Goal: Information Seeking & Learning: Check status

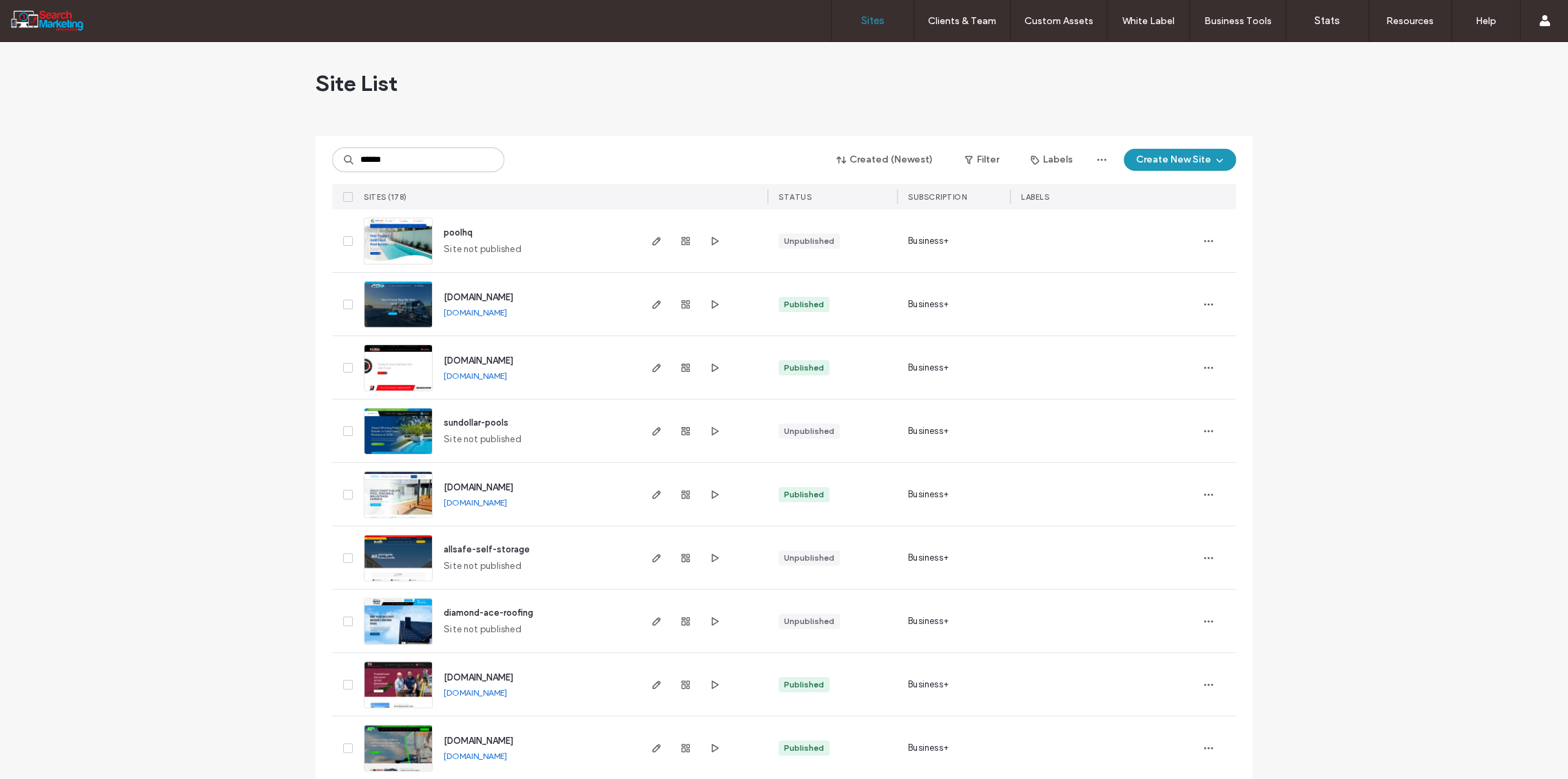
type input "******"
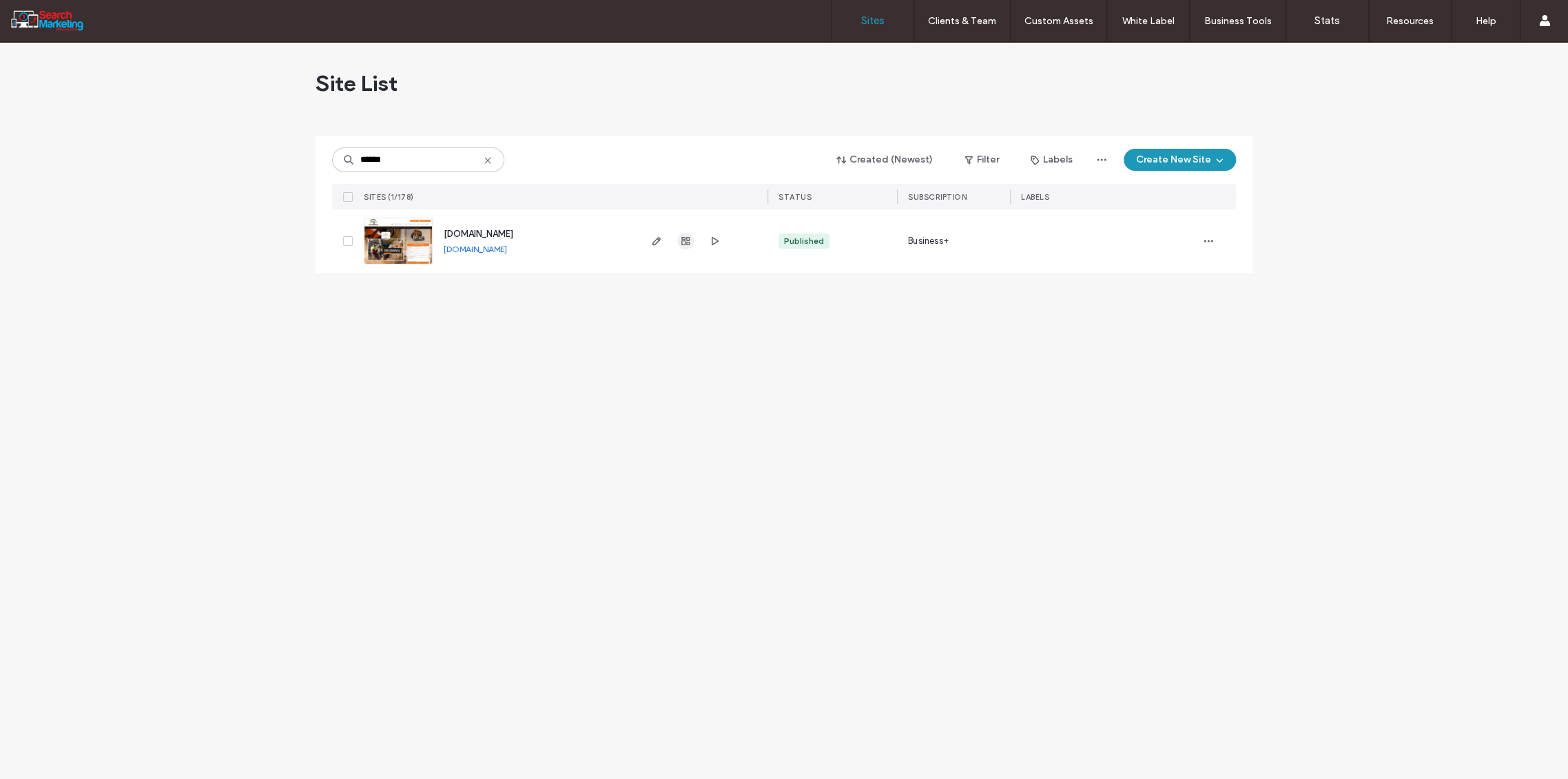
click at [683, 235] on icon "button" at bounding box center [685, 241] width 11 height 11
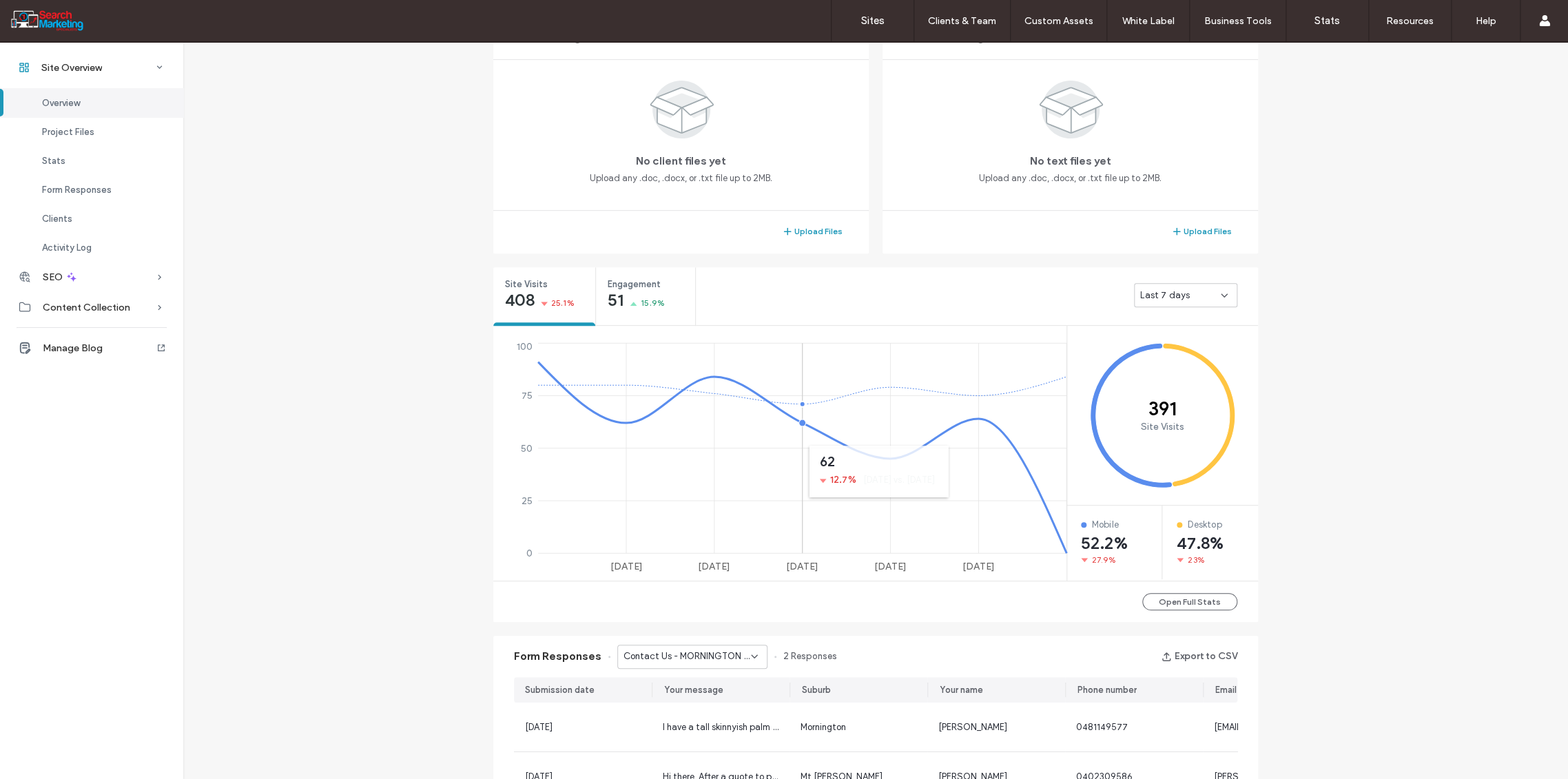
scroll to position [536, 0]
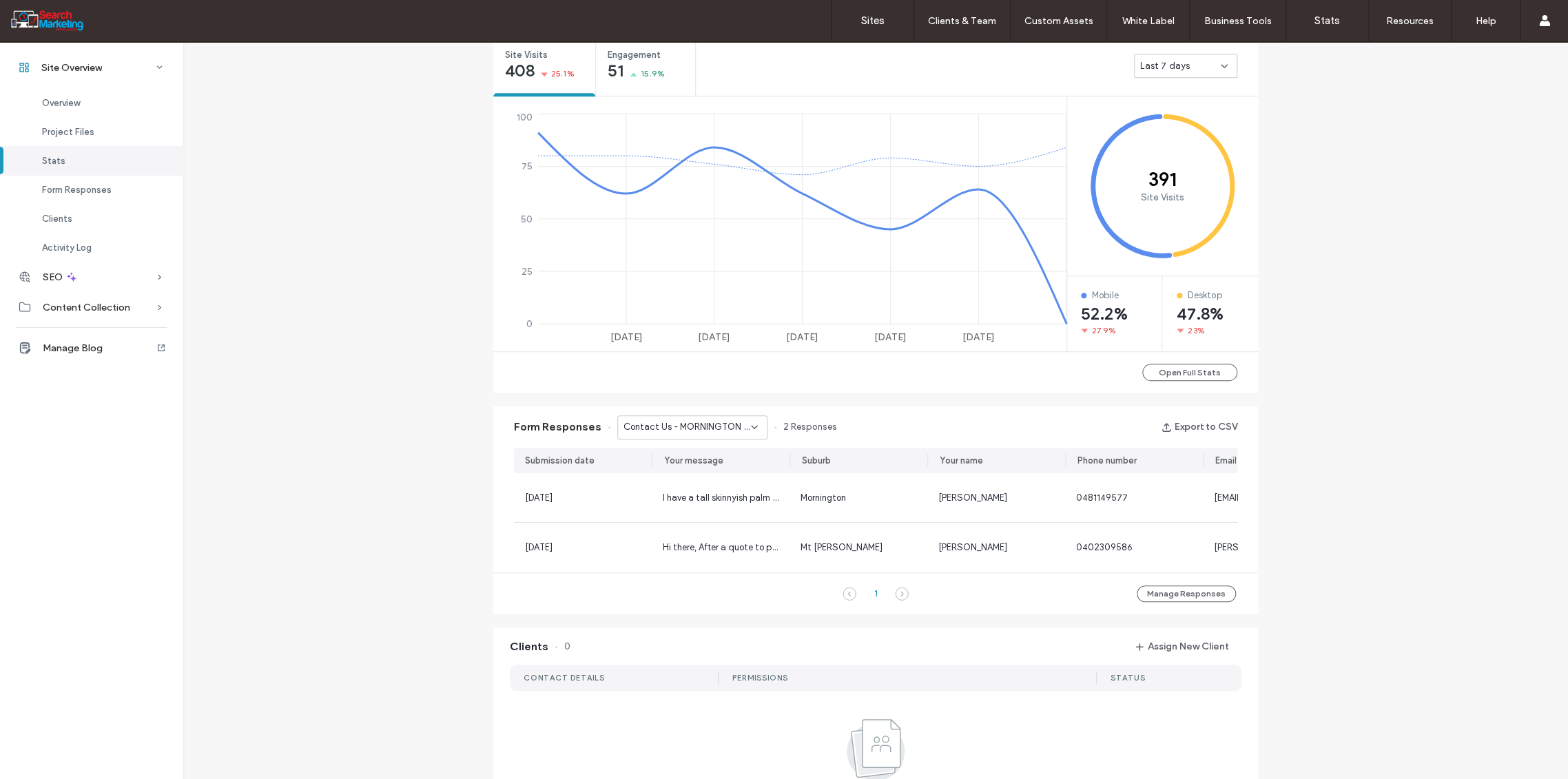
click at [751, 422] on icon at bounding box center [754, 427] width 11 height 11
click at [718, 463] on span "Home Banner Form - CONTACT page" at bounding box center [682, 460] width 133 height 14
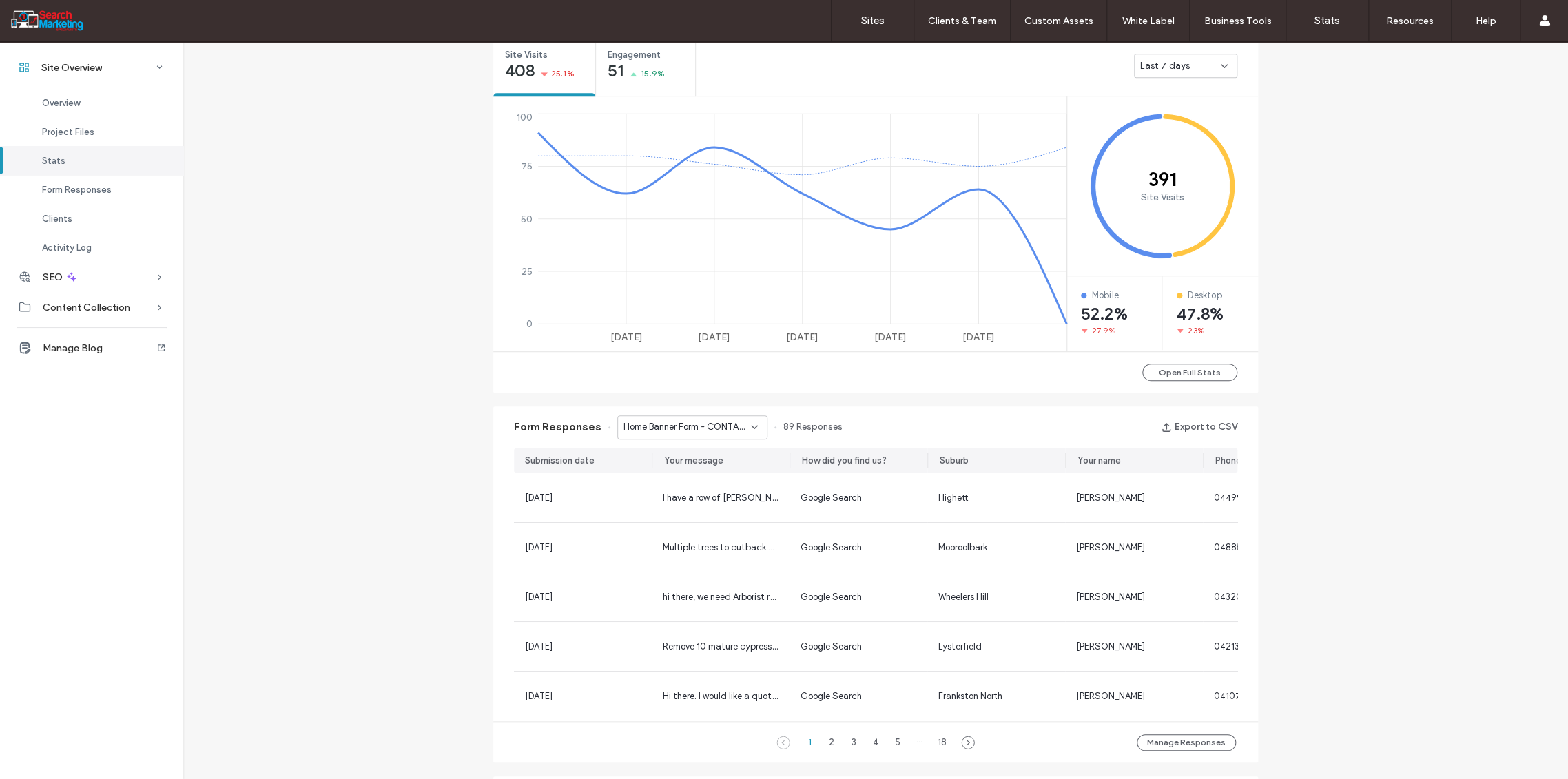
click at [749, 424] on icon at bounding box center [754, 427] width 11 height 11
click at [692, 478] on span "Home Banner Form - HOME page" at bounding box center [682, 476] width 133 height 14
click at [750, 426] on icon at bounding box center [754, 427] width 11 height 11
click at [700, 505] on span "Home Banner Form - HOME page" at bounding box center [682, 500] width 133 height 14
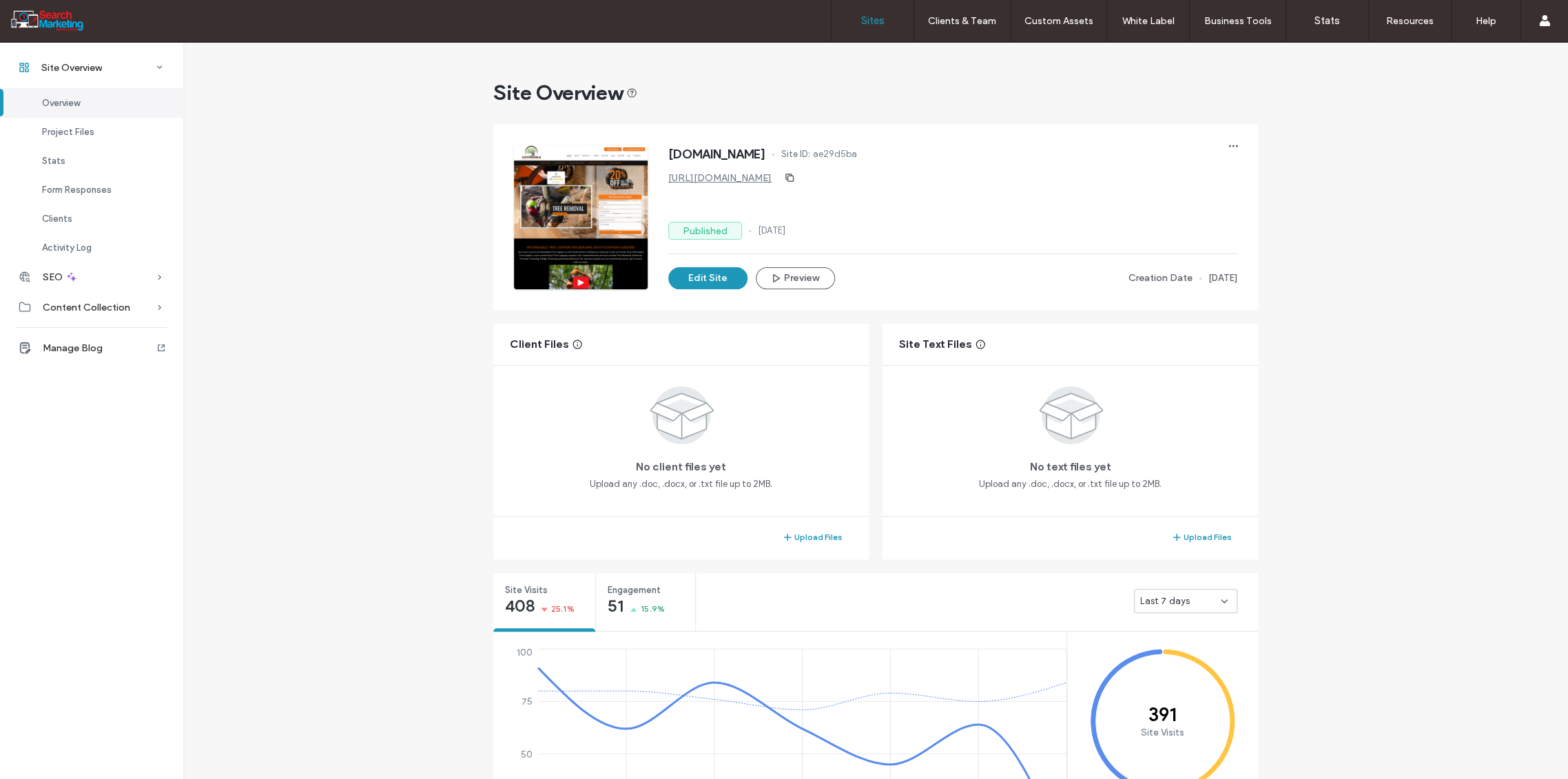
click at [865, 19] on label "Sites" at bounding box center [873, 21] width 23 height 13
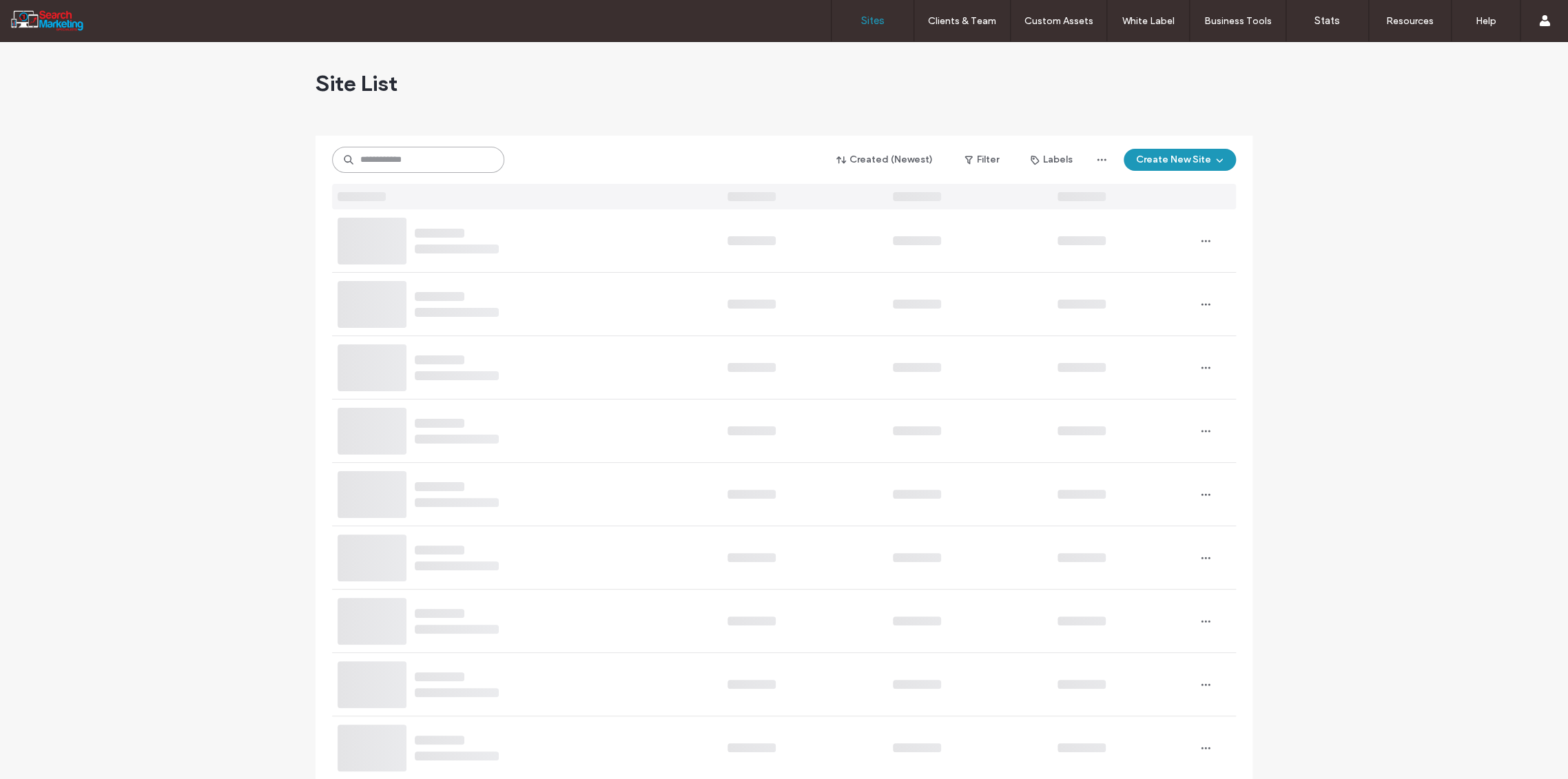
click at [386, 160] on input at bounding box center [417, 160] width 172 height 26
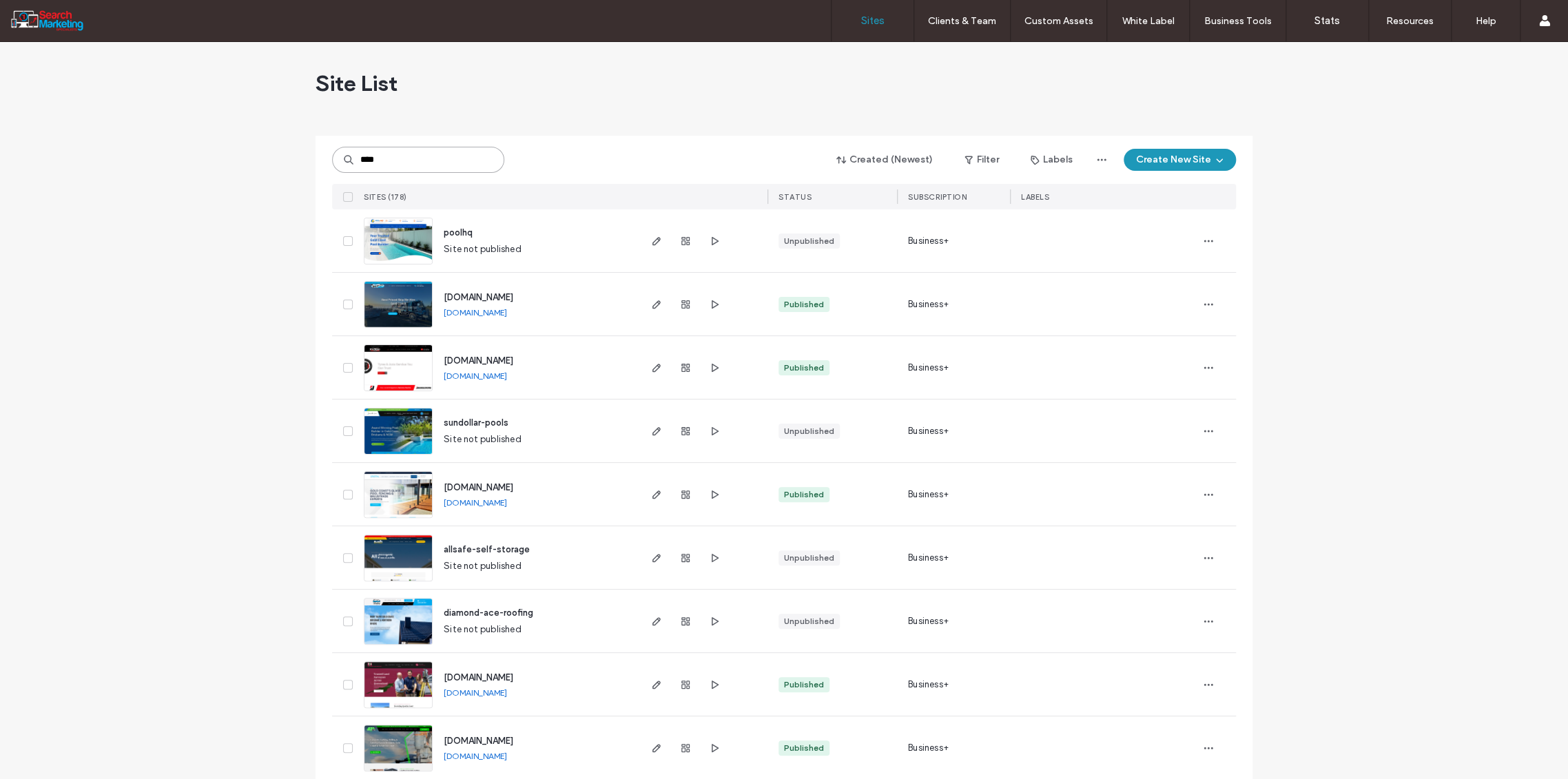
type input "****"
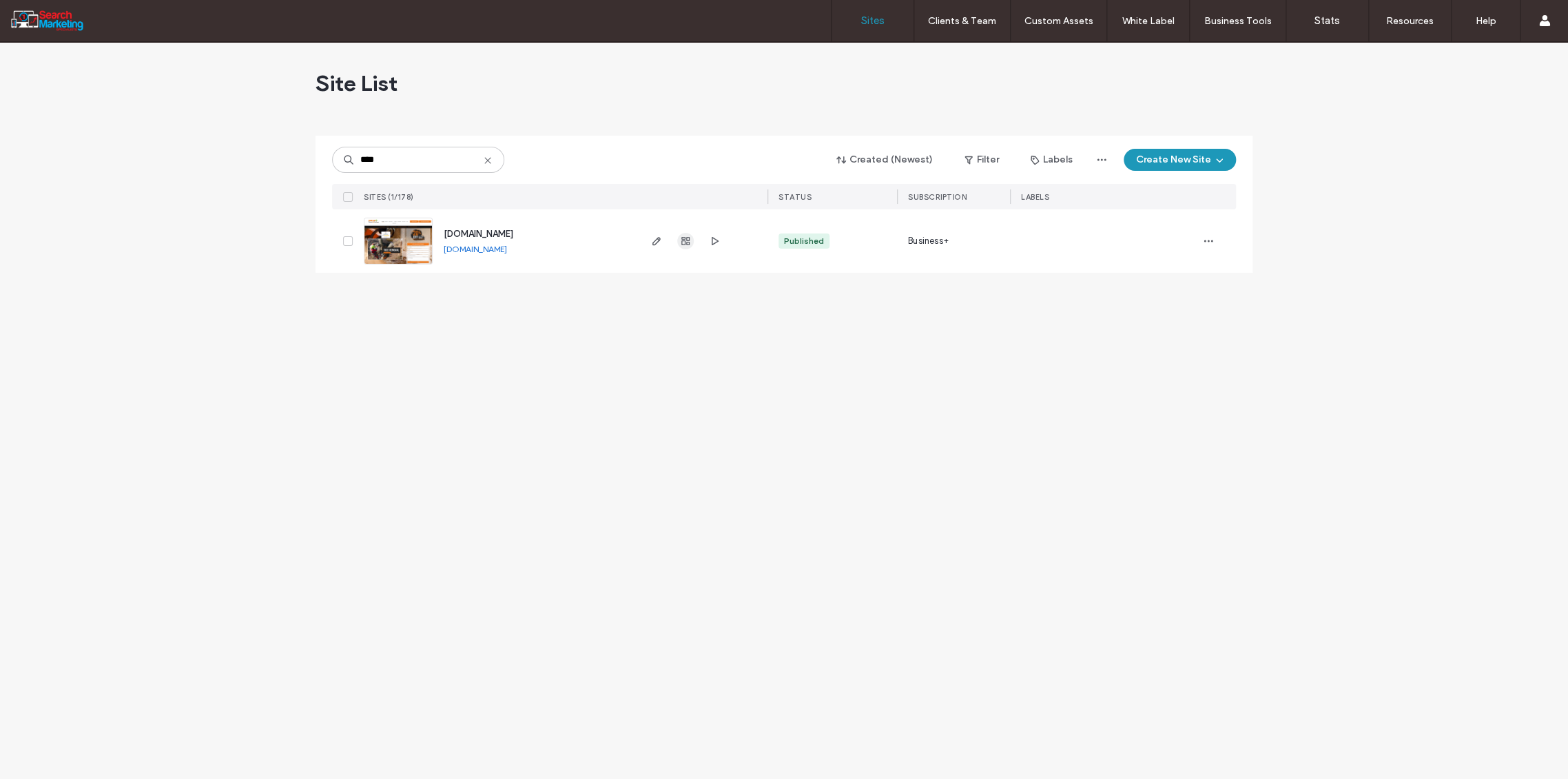
click at [683, 242] on icon "button" at bounding box center [685, 241] width 11 height 11
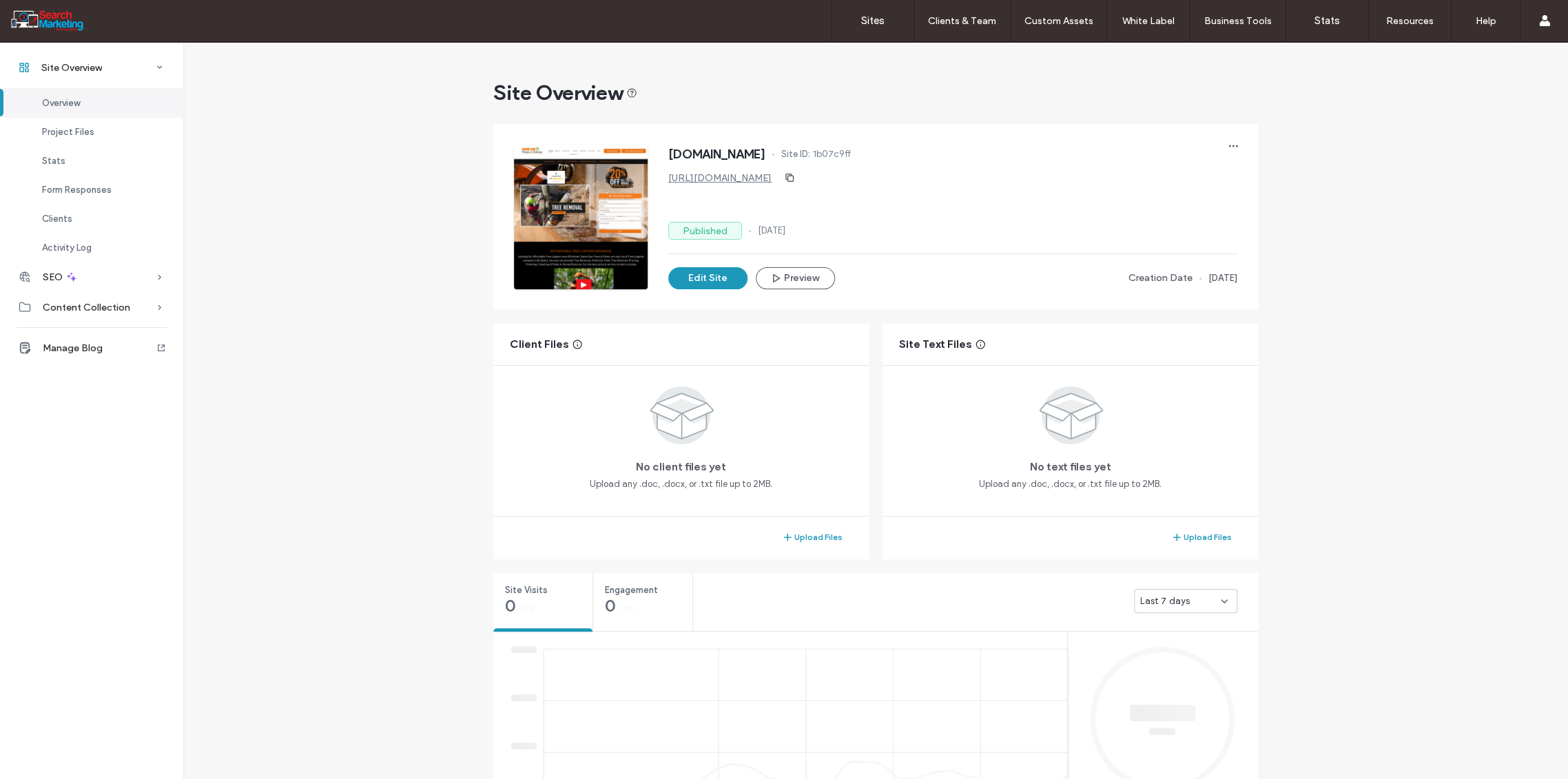
scroll to position [382, 0]
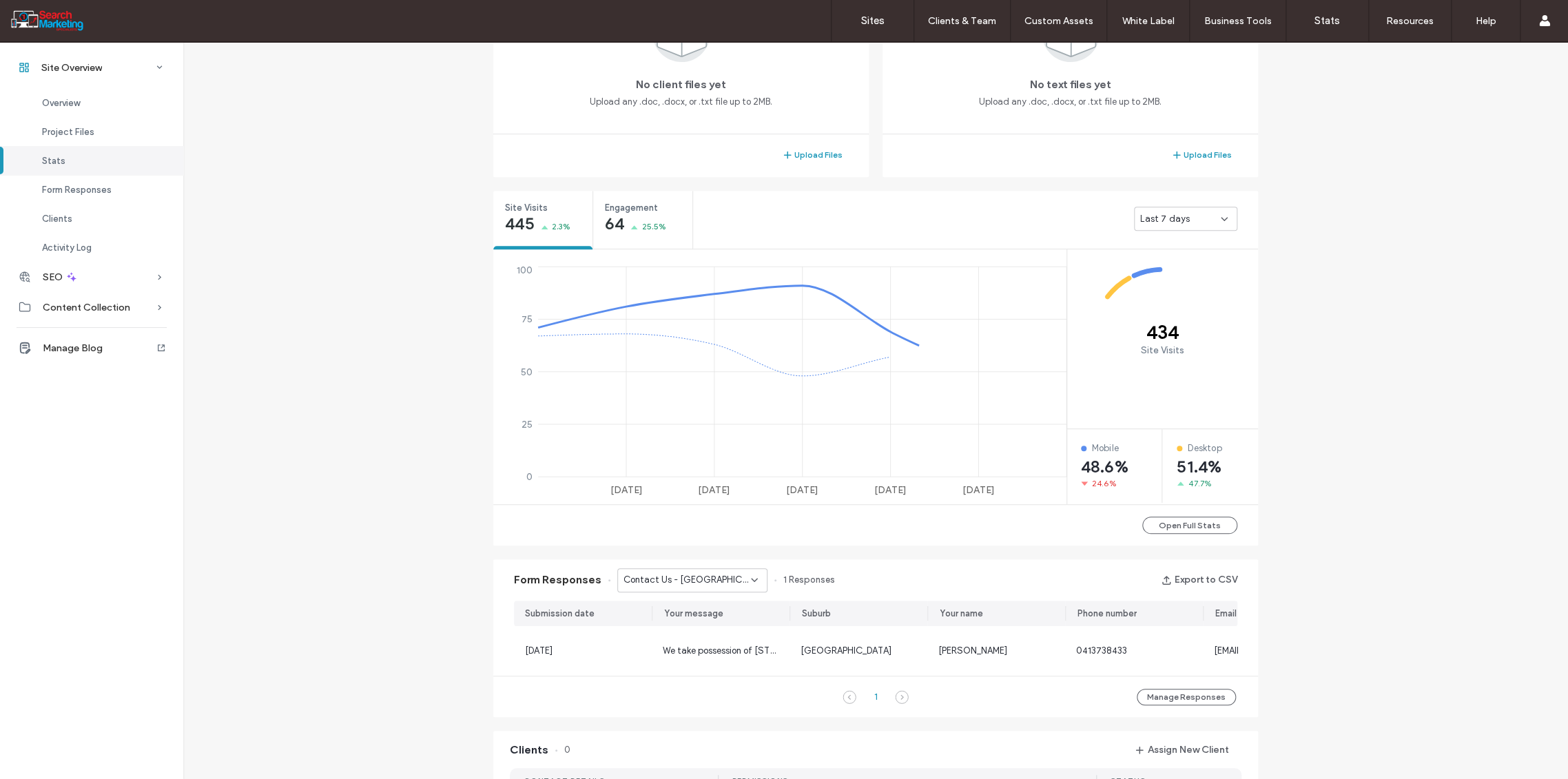
scroll to position [842, 0]
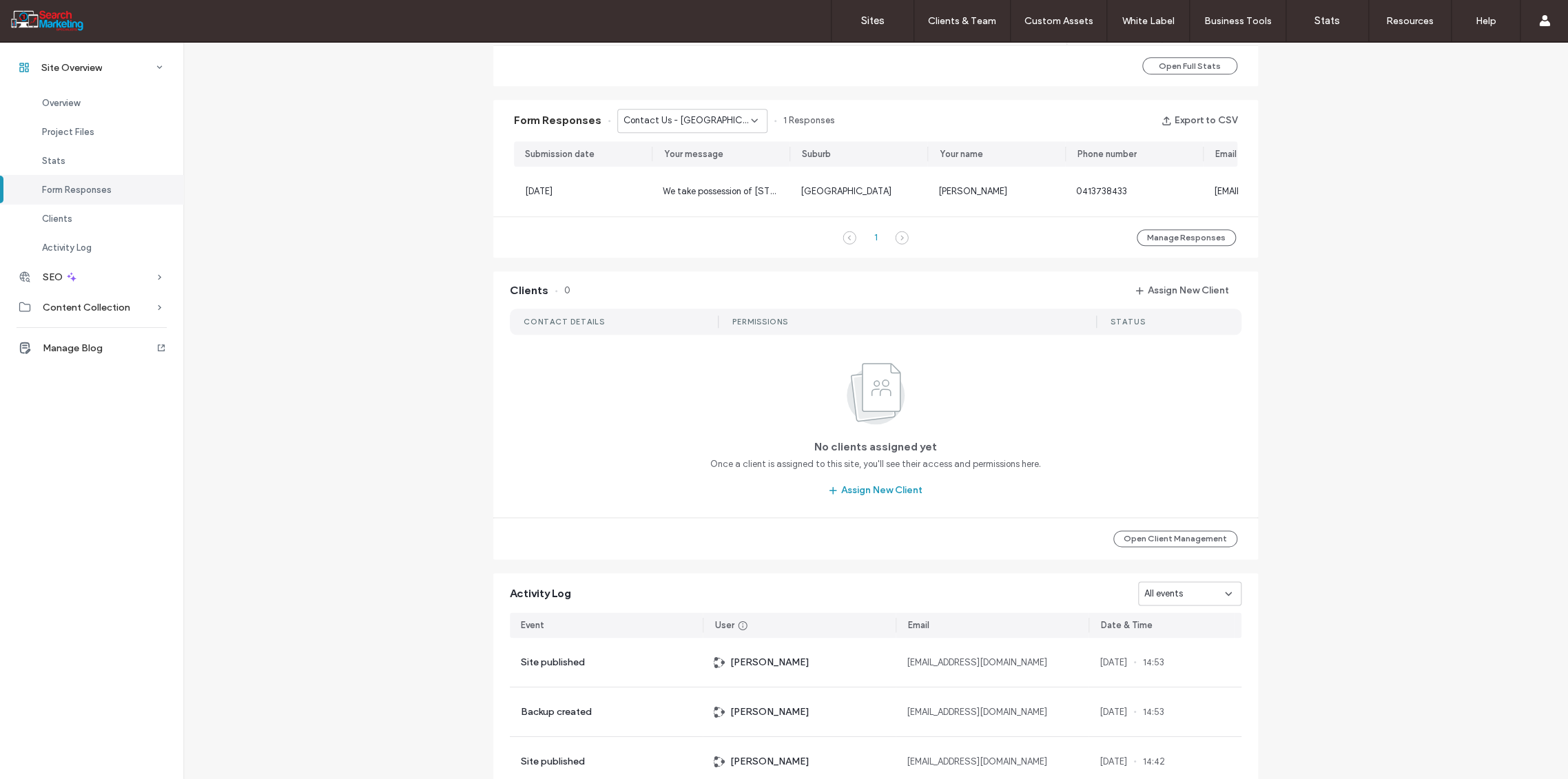
scroll to position [689, 0]
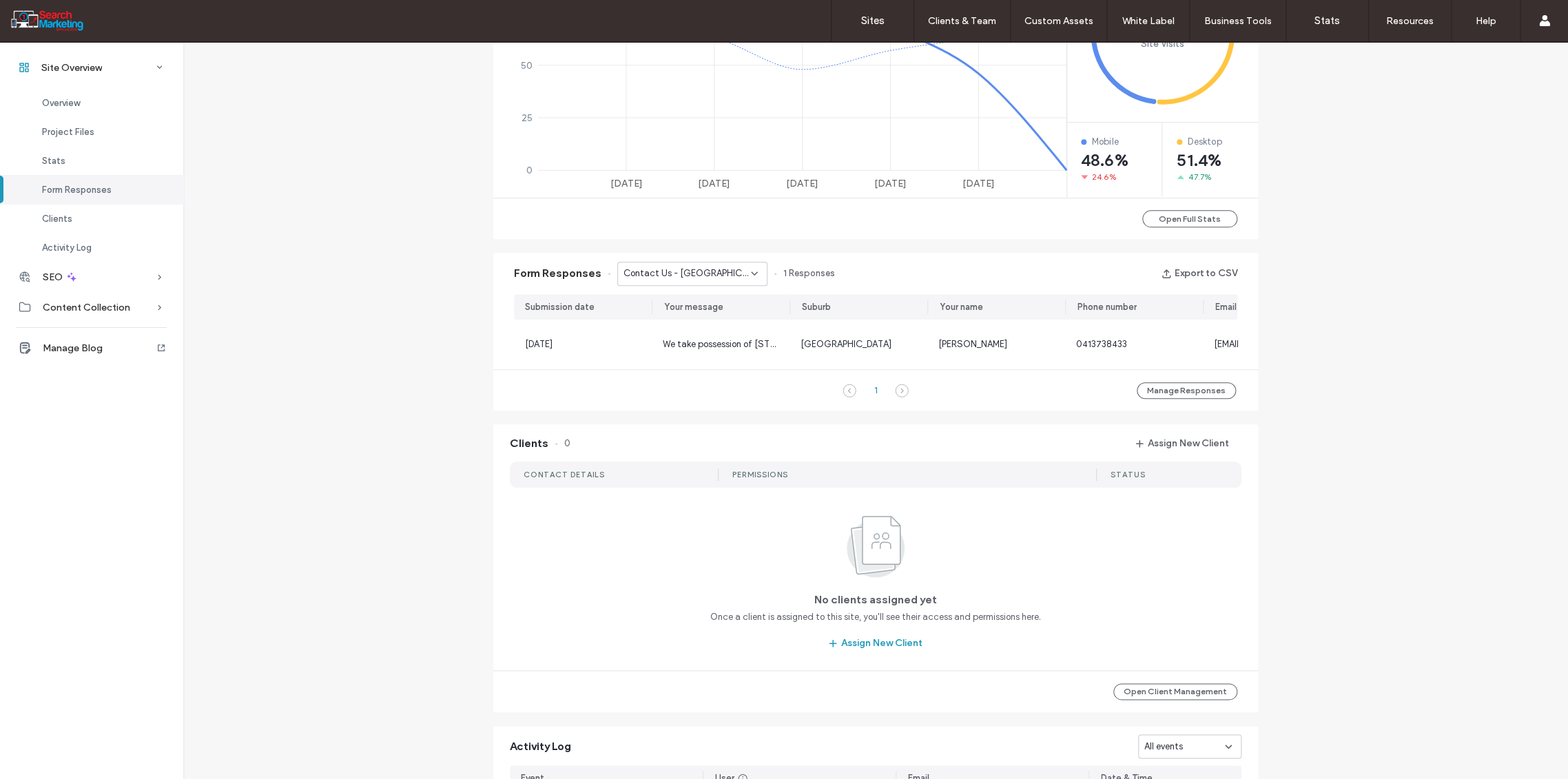
click at [751, 273] on use at bounding box center [754, 273] width 5 height 3
click at [708, 347] on span "Contact Us - ABOUT page" at bounding box center [670, 346] width 109 height 14
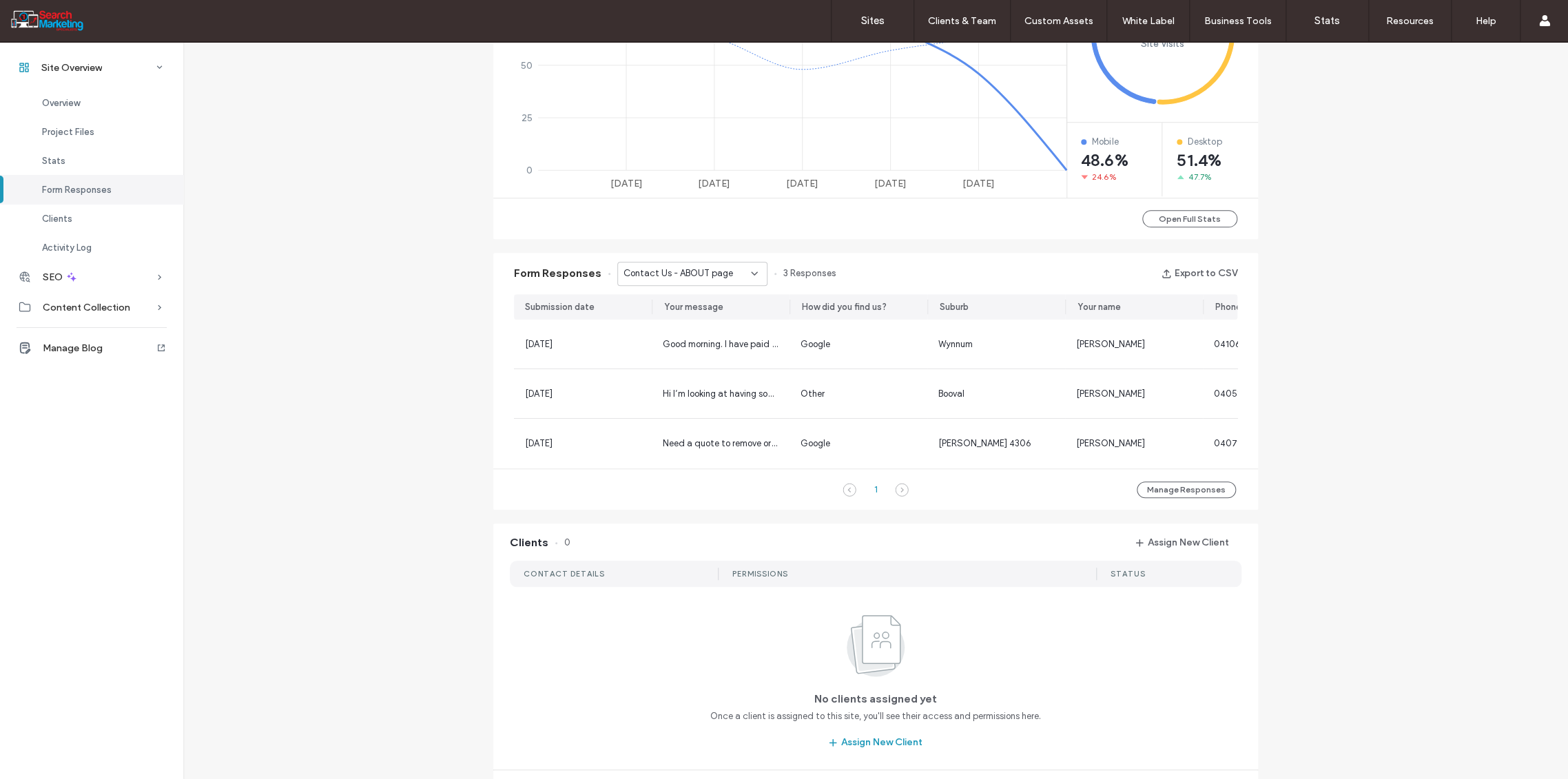
click at [749, 273] on icon at bounding box center [754, 273] width 11 height 11
drag, startPoint x: 708, startPoint y: 356, endPoint x: 722, endPoint y: 363, distance: 15.7
click at [708, 355] on span "Contact Us - HOME page" at bounding box center [668, 362] width 105 height 14
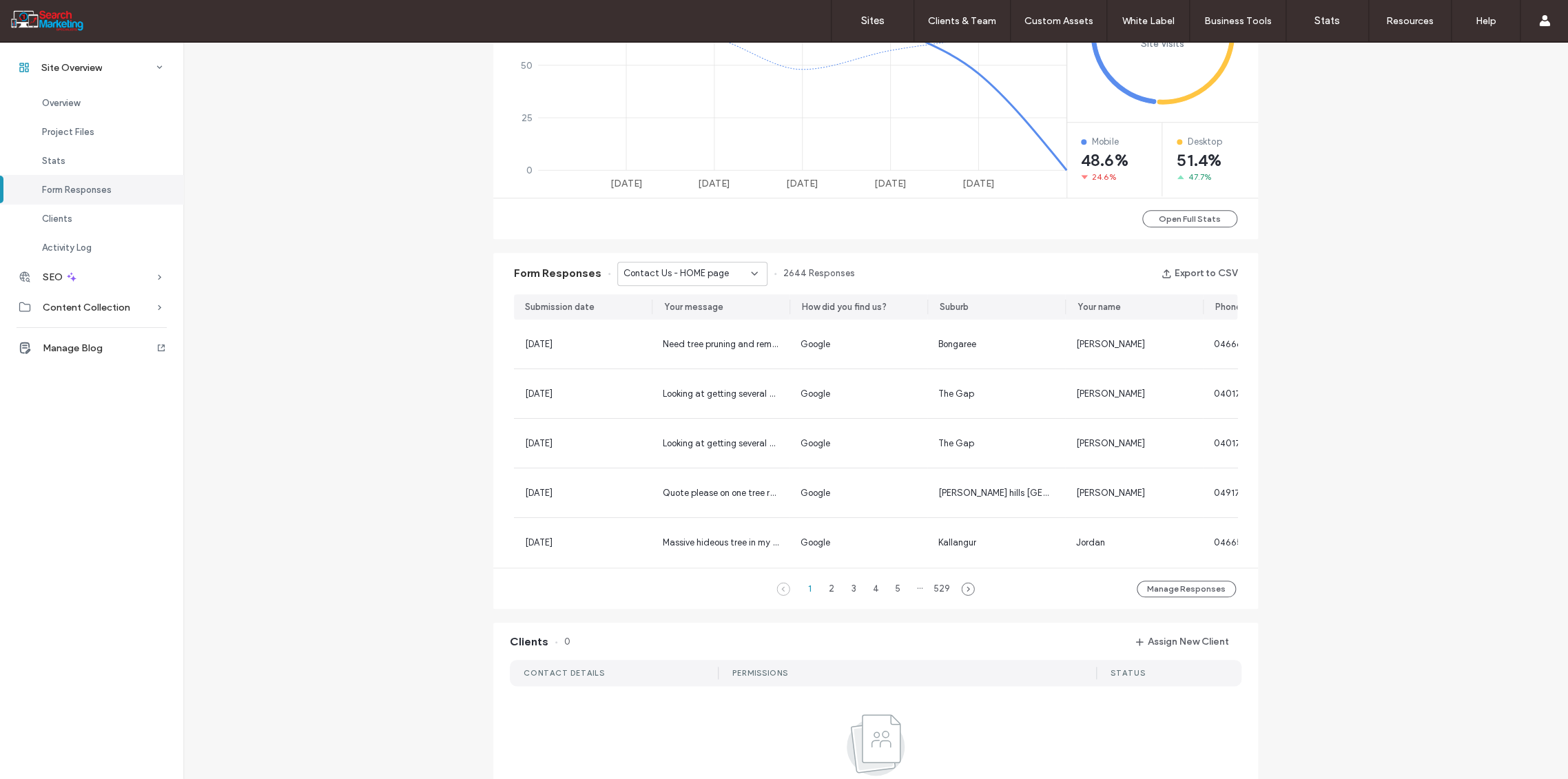
click at [754, 272] on div "Contact Us - HOME page" at bounding box center [692, 273] width 151 height 24
click at [704, 416] on span "Contact Us Form - CONTACT page" at bounding box center [682, 422] width 133 height 14
click at [748, 273] on icon at bounding box center [754, 273] width 11 height 11
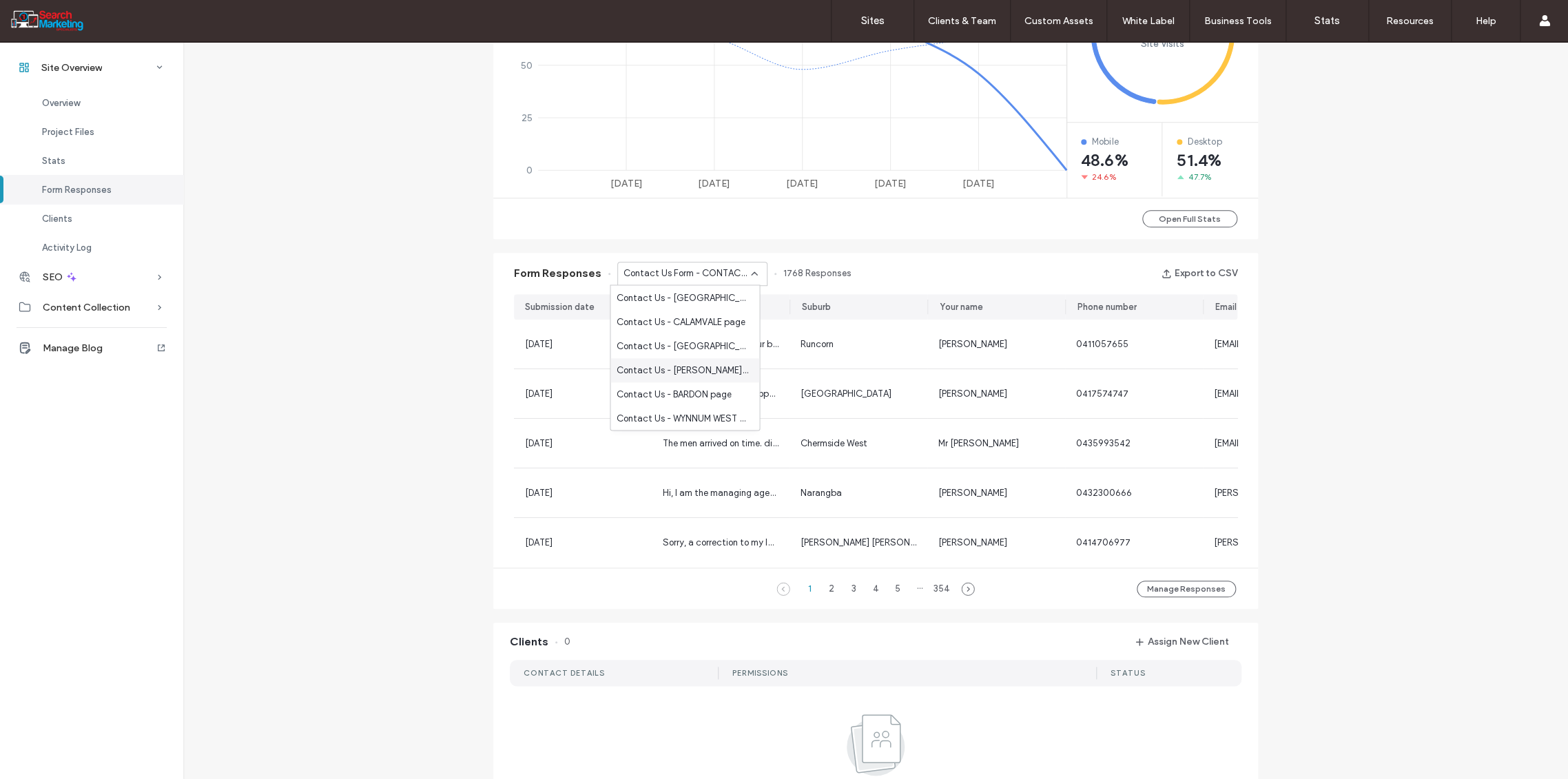
scroll to position [261, 0]
click at [716, 325] on span "Contact Us - CONTACT page" at bounding box center [678, 325] width 124 height 14
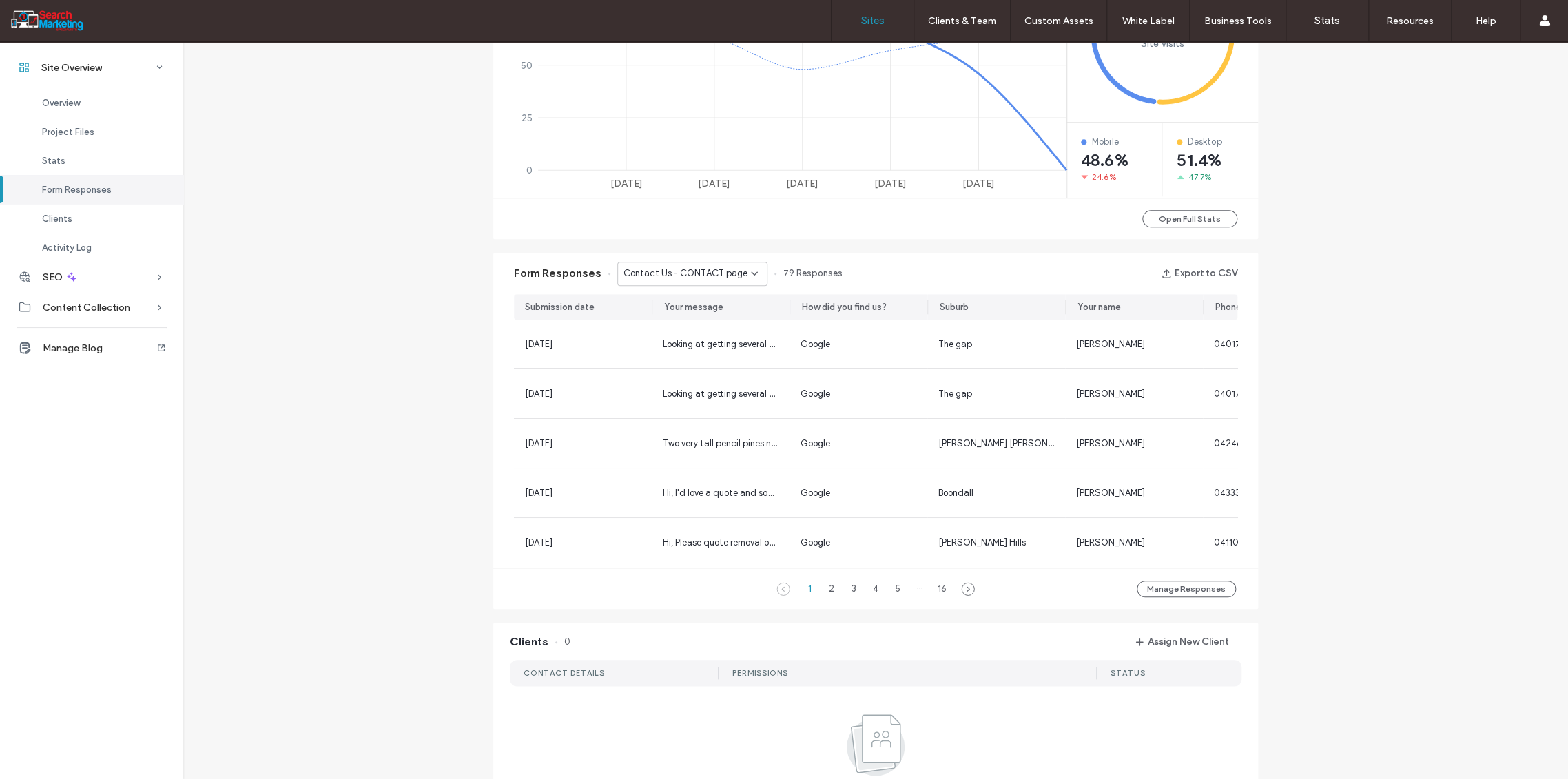
click at [871, 17] on label "Sites" at bounding box center [873, 21] width 23 height 13
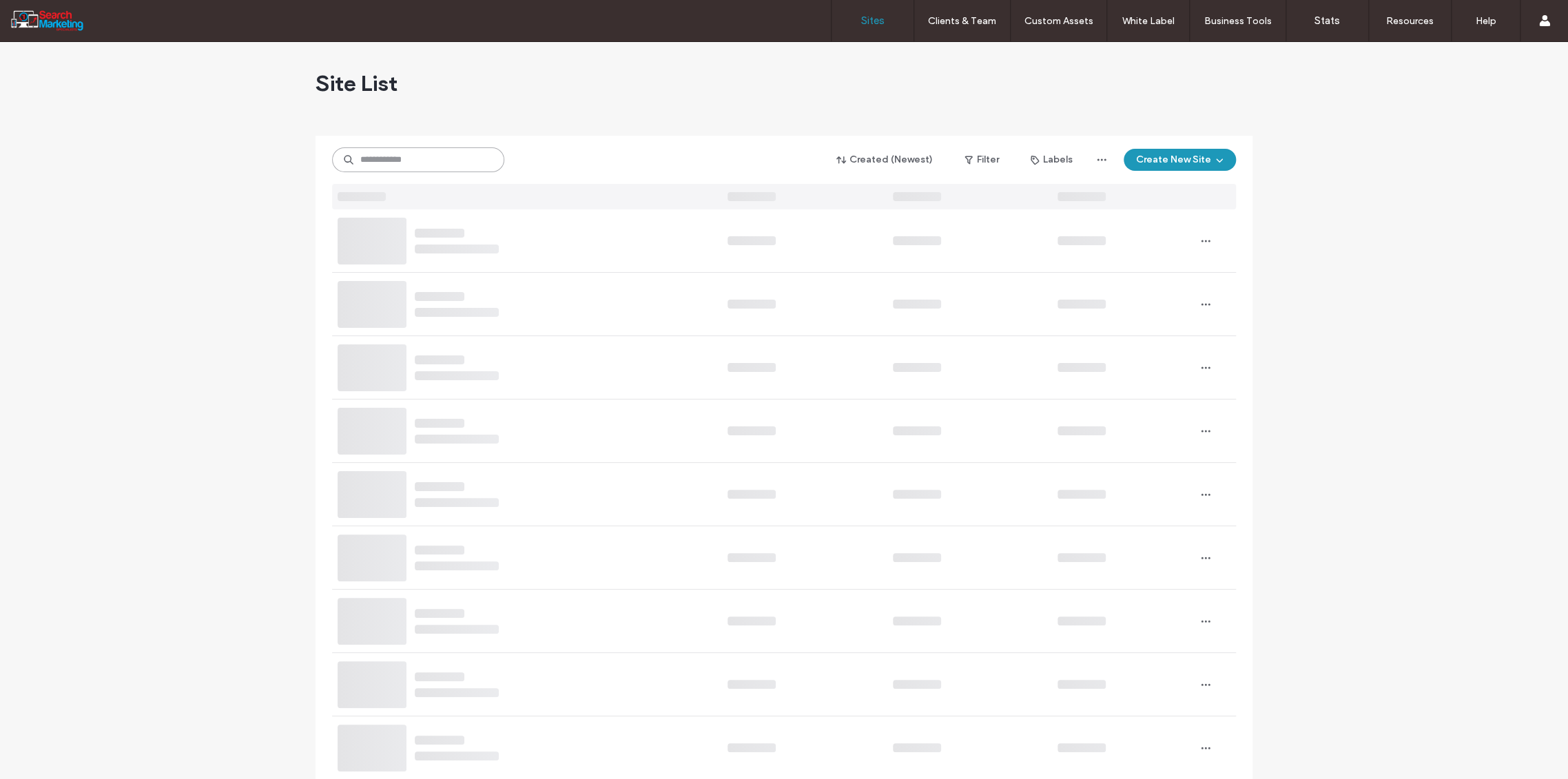
click at [397, 157] on input at bounding box center [417, 160] width 172 height 25
type input "*"
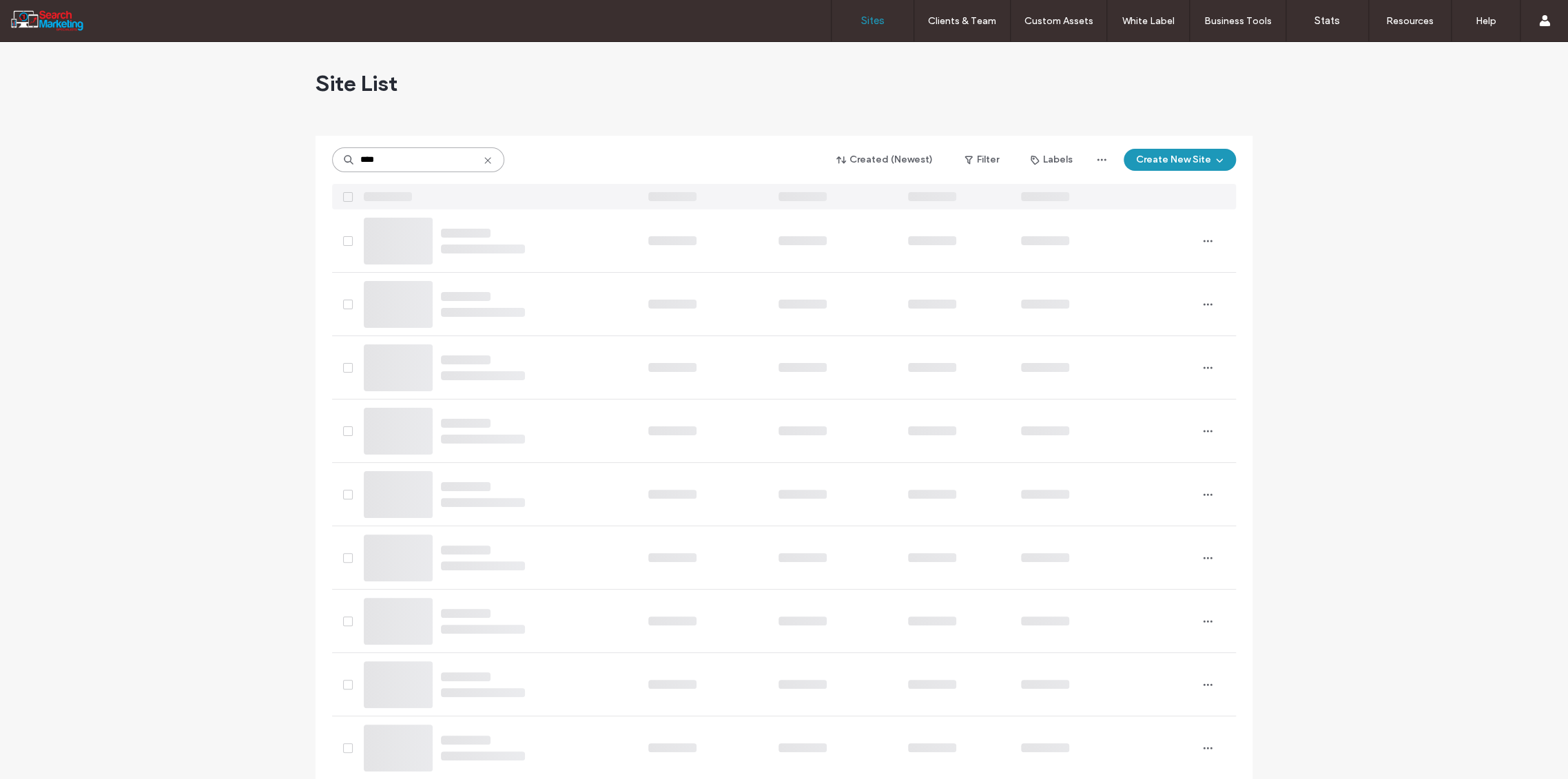
type input "****"
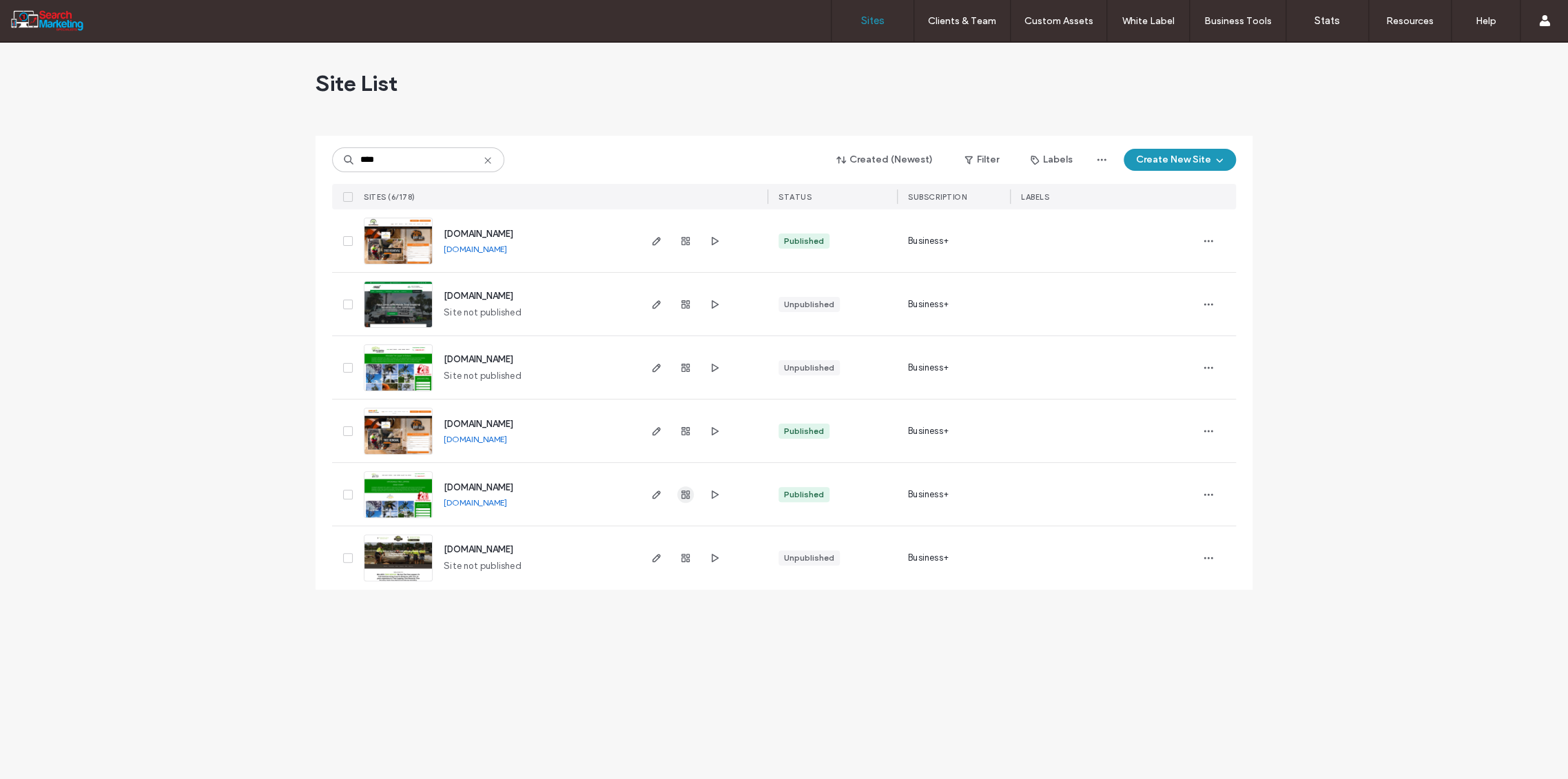
click at [687, 491] on icon "button" at bounding box center [685, 494] width 11 height 11
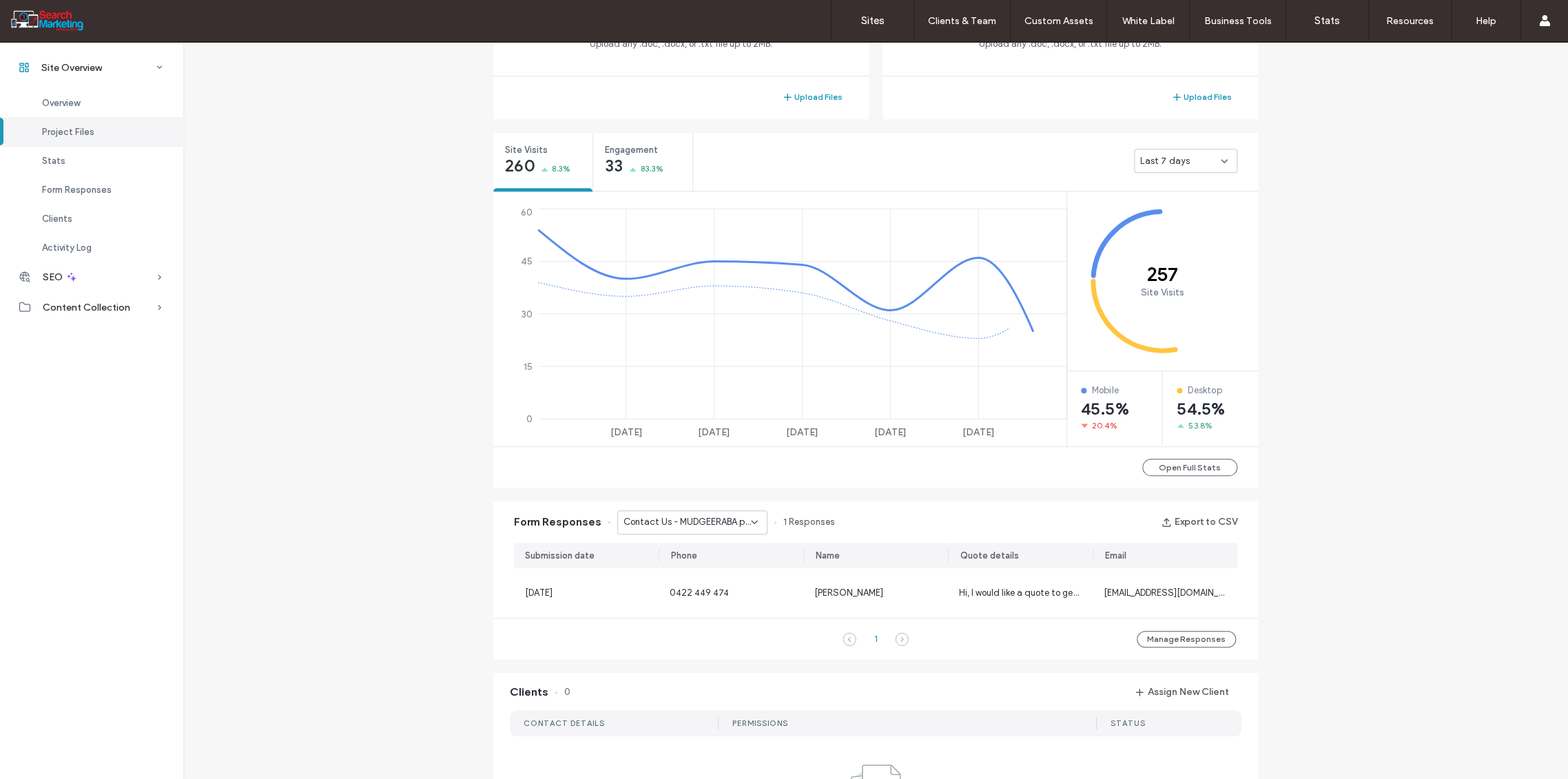
scroll to position [459, 0]
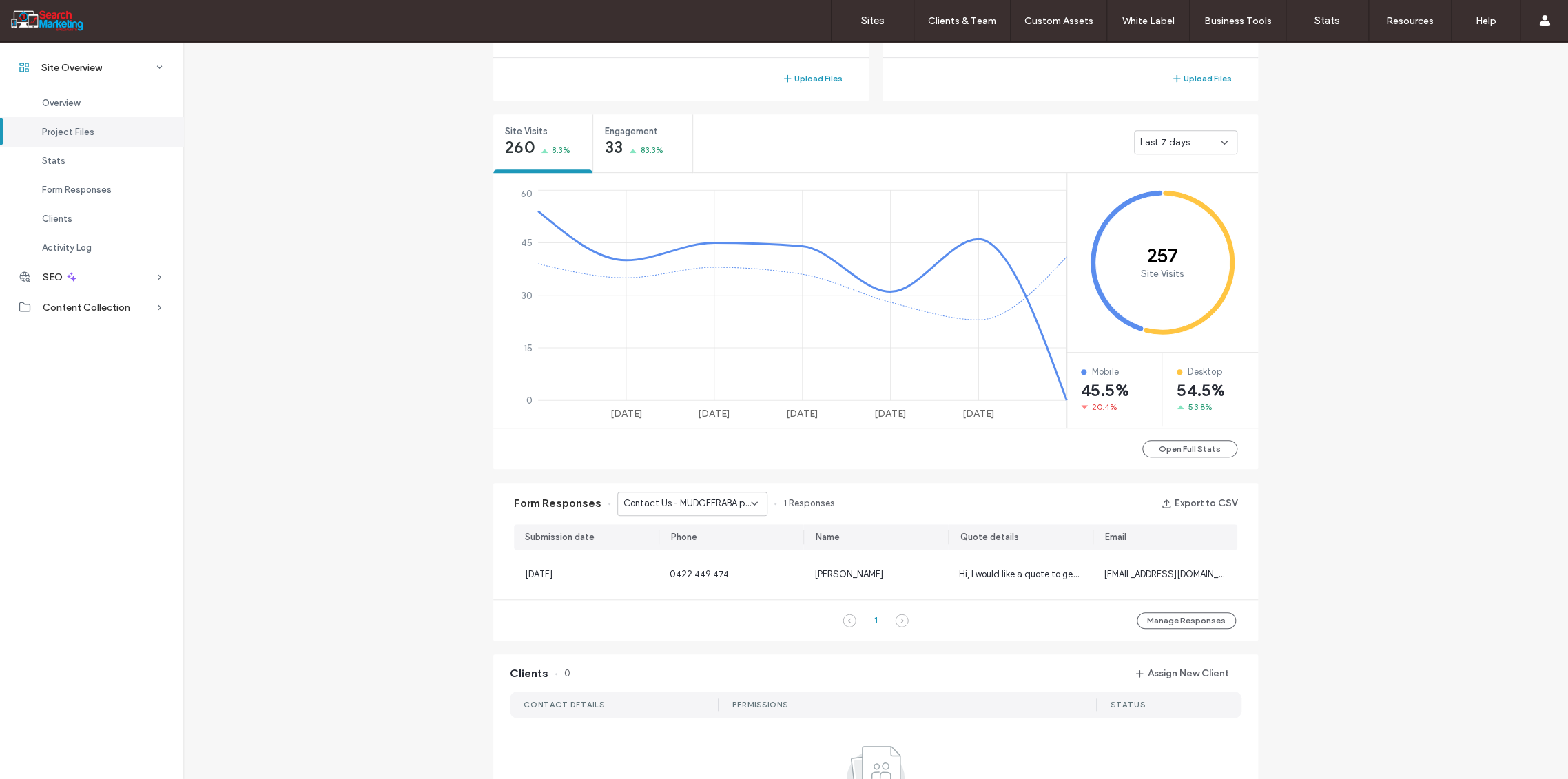
click at [749, 499] on icon at bounding box center [754, 503] width 11 height 11
click at [710, 553] on span "Contact Us - TREE REMOVAL page" at bounding box center [682, 551] width 133 height 14
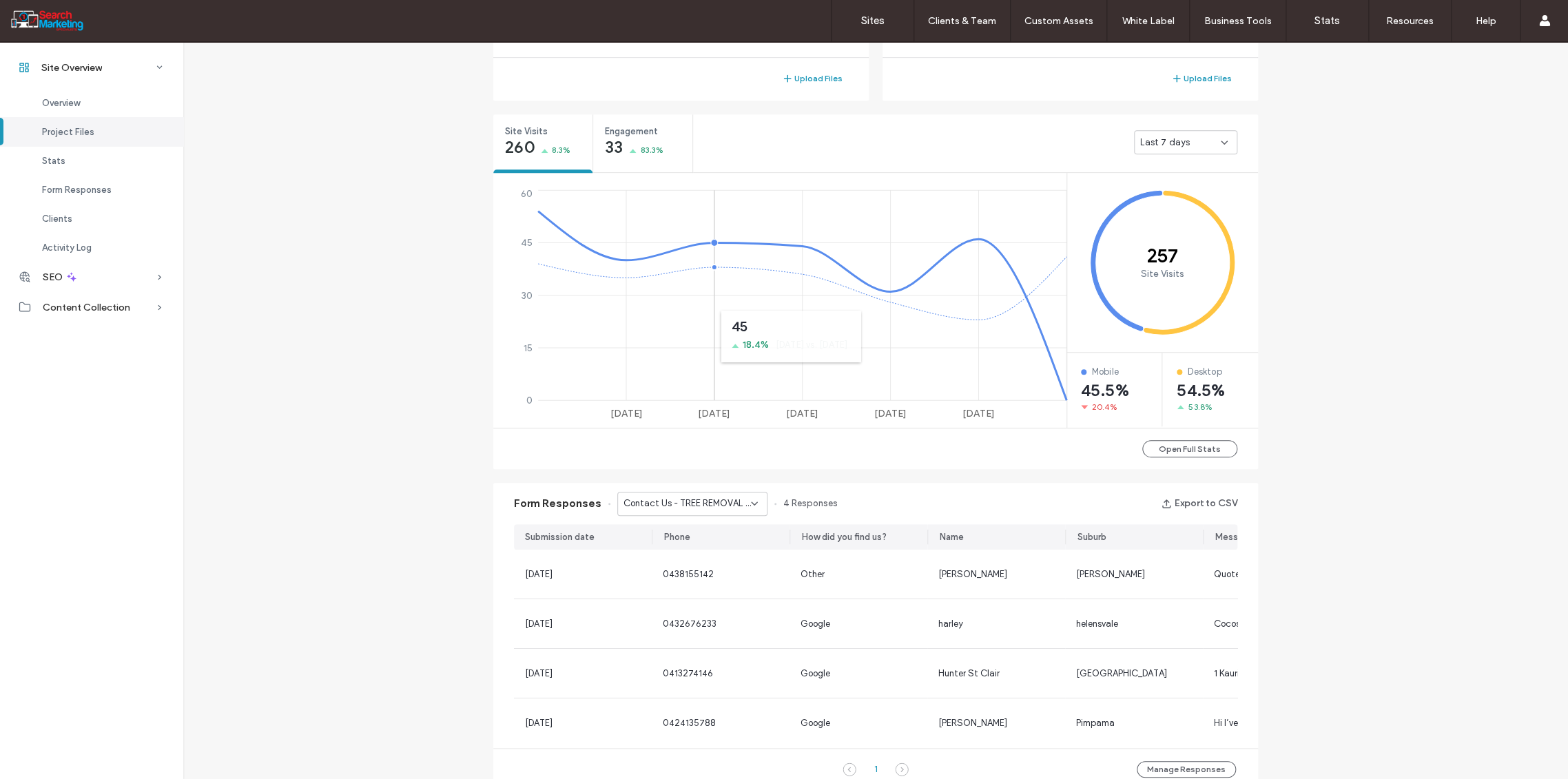
scroll to position [275, 0]
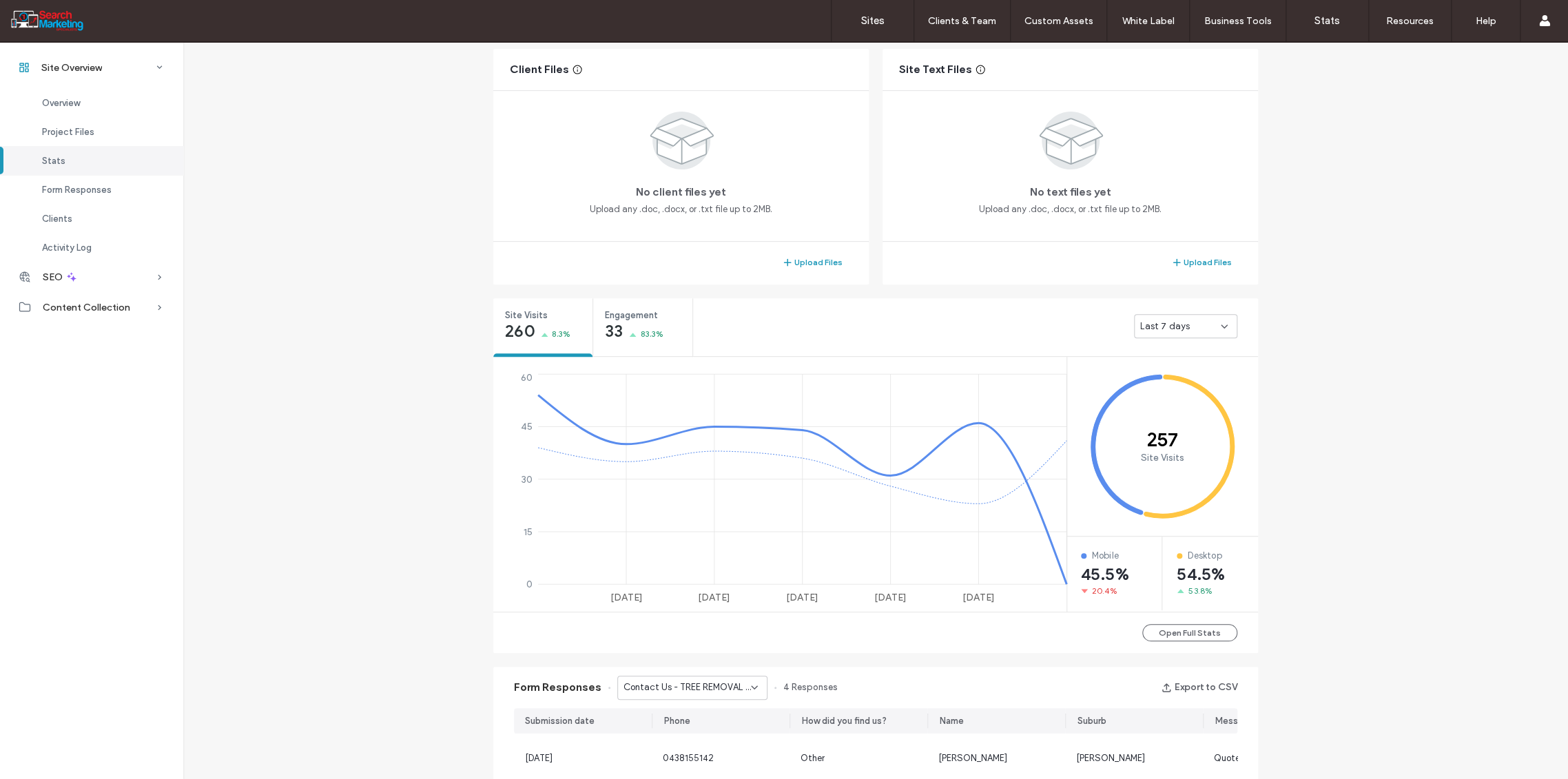
scroll to position [581, 0]
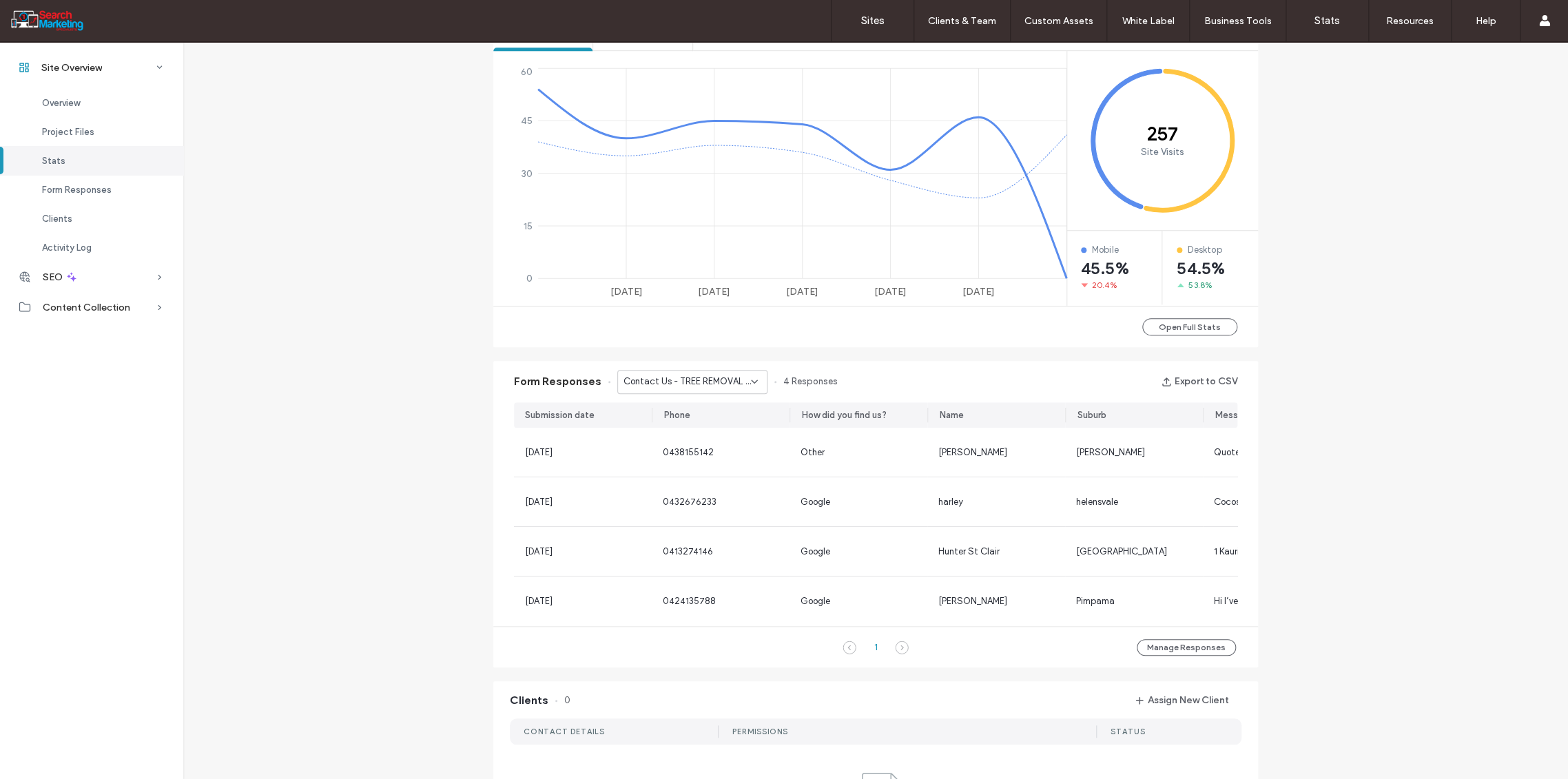
click at [742, 383] on div "Contact Us - TREE REMOVAL page" at bounding box center [692, 381] width 151 height 24
click at [711, 474] on span "Contact Us - Header/Footer" at bounding box center [674, 477] width 117 height 14
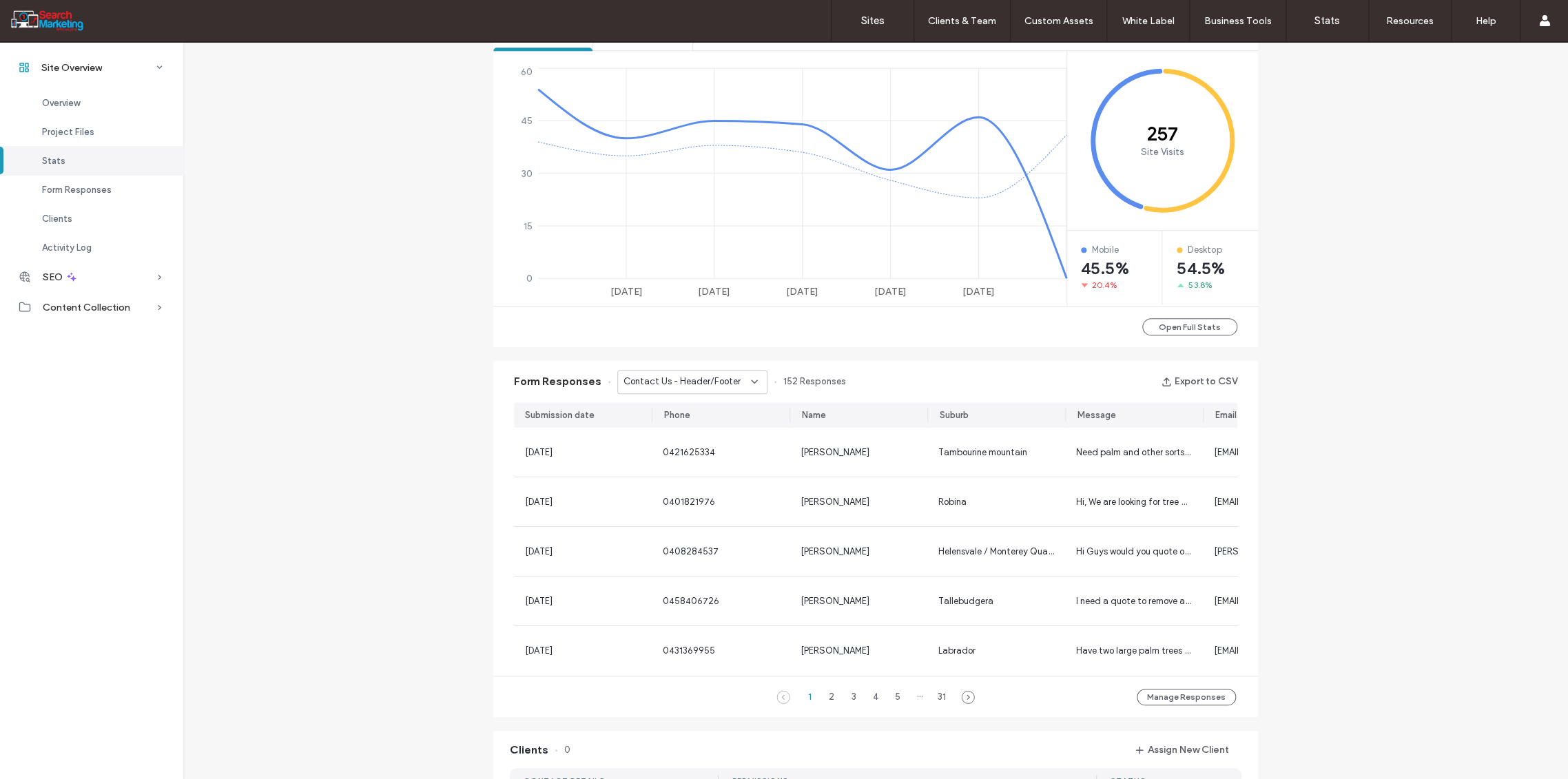
click at [753, 380] on div "Contact Us - Header/Footer" at bounding box center [692, 381] width 151 height 24
click at [709, 507] on span "CONTACT FORM - Header/Footer" at bounding box center [682, 512] width 133 height 14
click at [751, 381] on use at bounding box center [754, 381] width 5 height 3
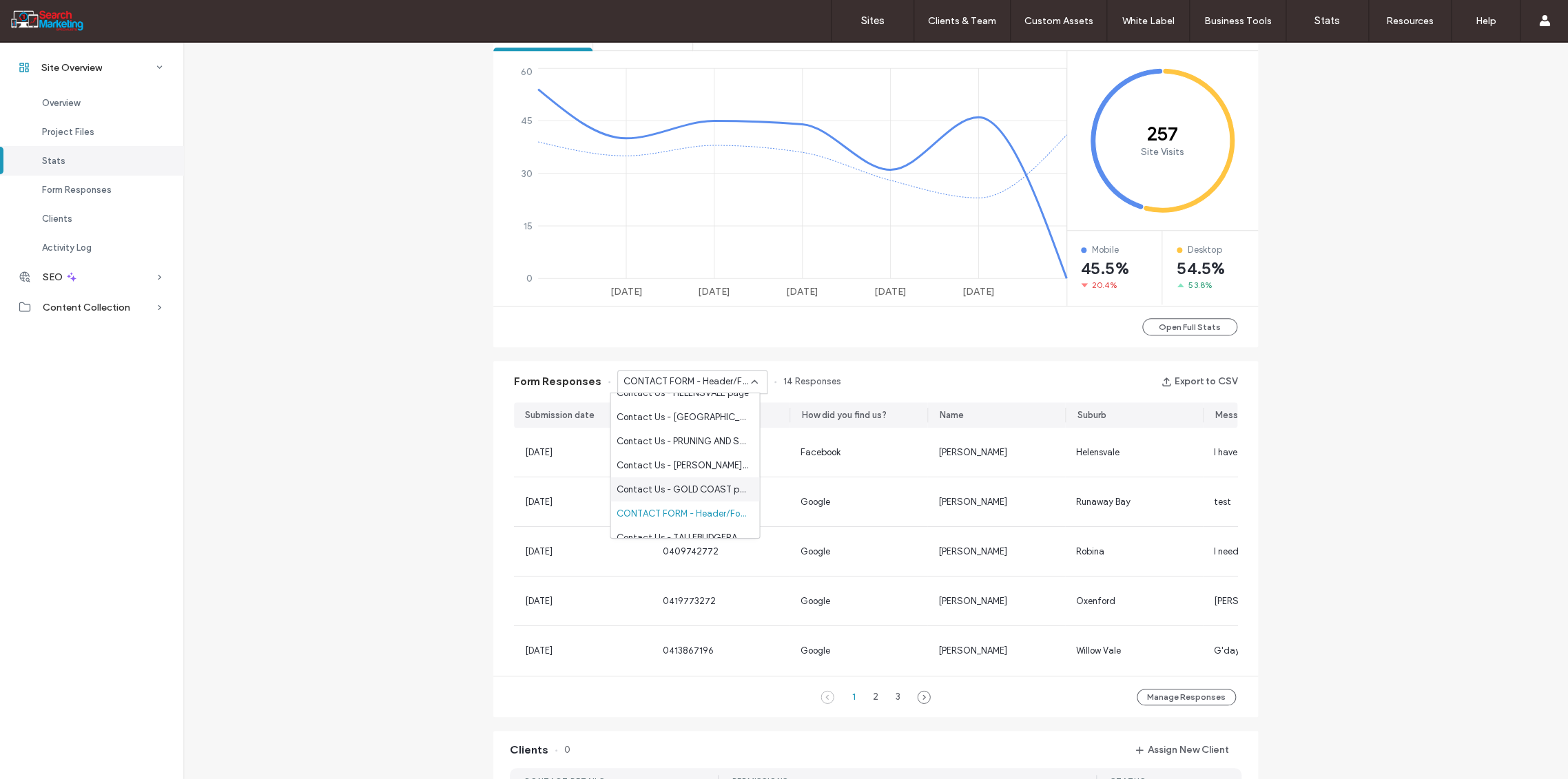
scroll to position [306, 0]
click at [695, 486] on span "CONTACT FORM - HOME page" at bounding box center [680, 484] width 128 height 14
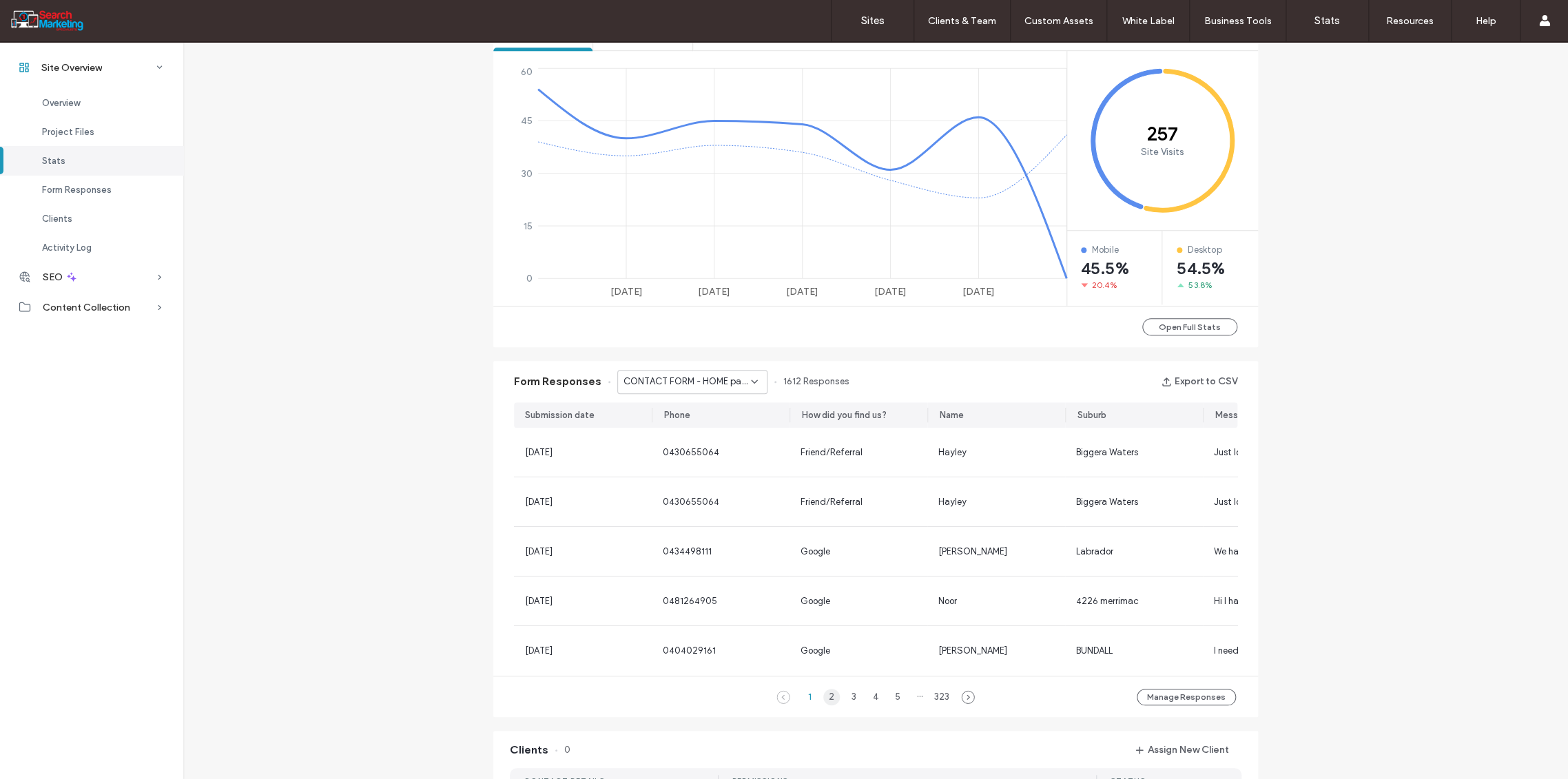
click at [826, 705] on div "2" at bounding box center [831, 697] width 16 height 16
click at [803, 705] on div "1" at bounding box center [809, 697] width 16 height 16
click at [751, 383] on icon at bounding box center [754, 381] width 11 height 11
click at [698, 474] on span "Contact Us - TREE REMOVAL page" at bounding box center [682, 476] width 133 height 14
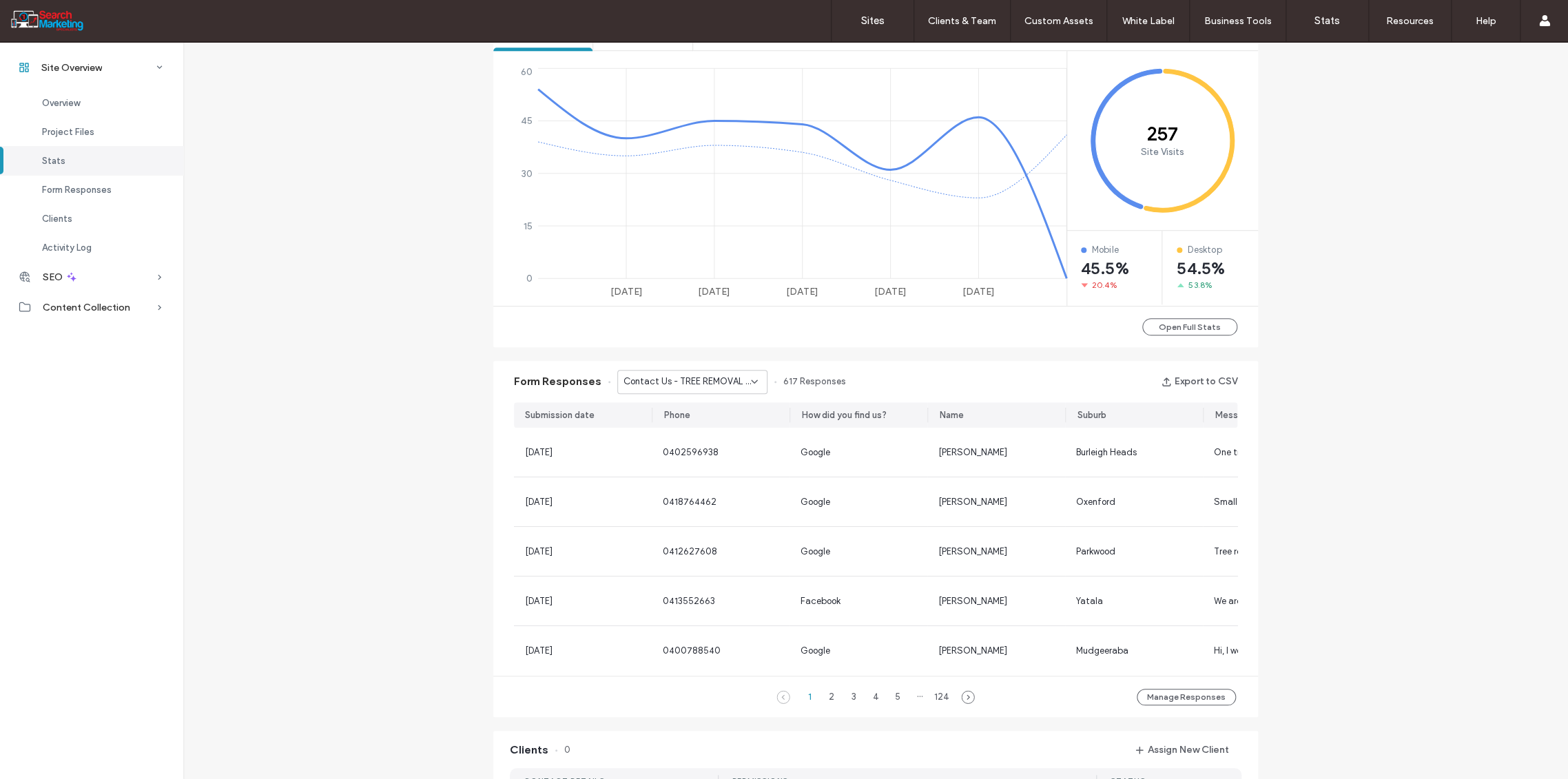
click at [752, 379] on icon at bounding box center [754, 381] width 11 height 11
click at [692, 421] on span "Contact Page - Form - CONTACT page" at bounding box center [682, 424] width 133 height 14
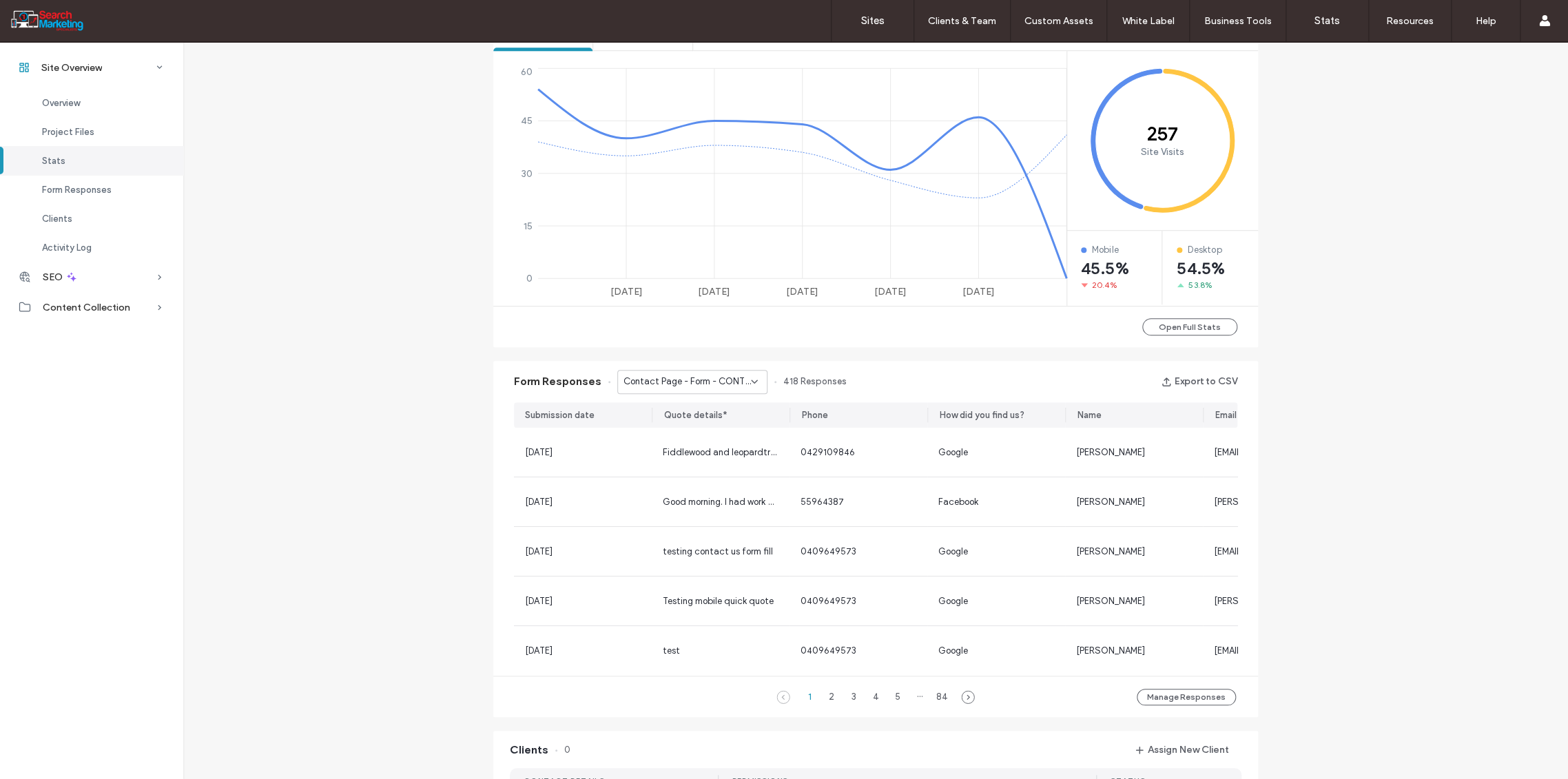
click at [748, 382] on icon at bounding box center [754, 381] width 11 height 11
click at [699, 464] on span "Contact Us - OVERHANGING BRANCHES page" at bounding box center [682, 461] width 133 height 14
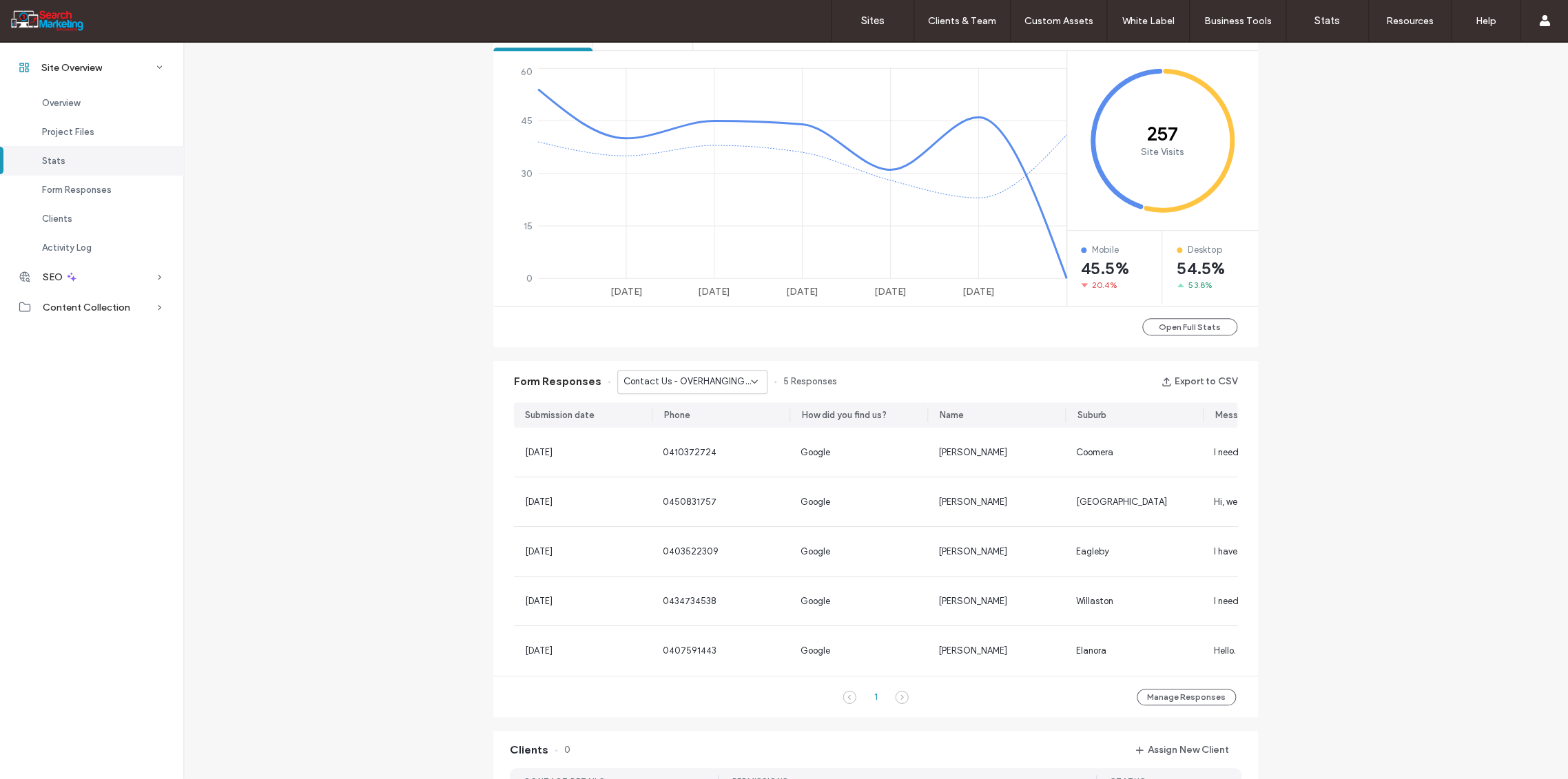
click at [748, 377] on icon at bounding box center [754, 381] width 11 height 11
click at [696, 425] on span "Contact Us - TREE REMOVAL page" at bounding box center [682, 428] width 133 height 14
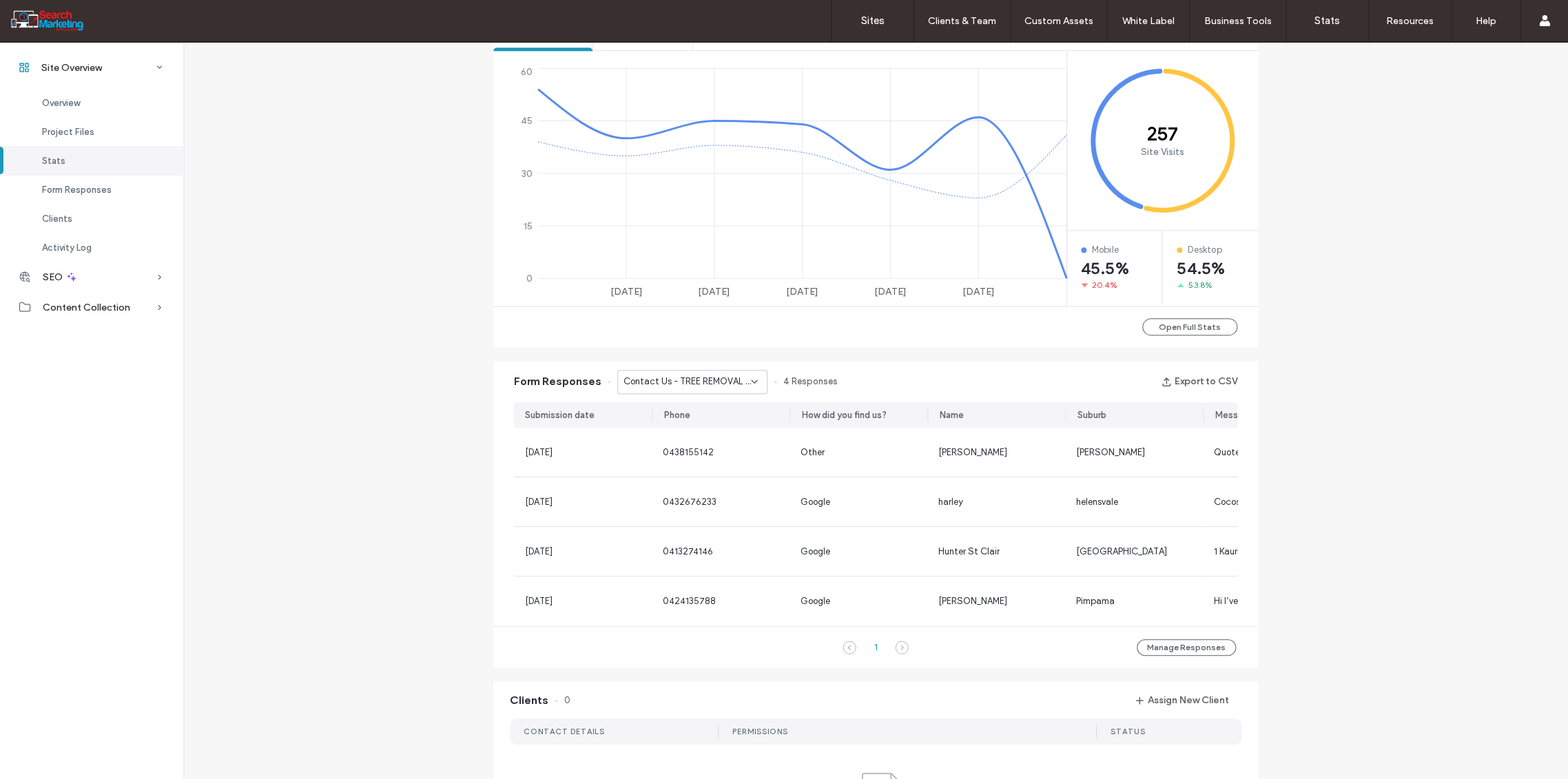
click at [748, 384] on icon at bounding box center [754, 381] width 11 height 11
click at [713, 414] on span "CONTACT FORM - HOME page" at bounding box center [680, 408] width 128 height 14
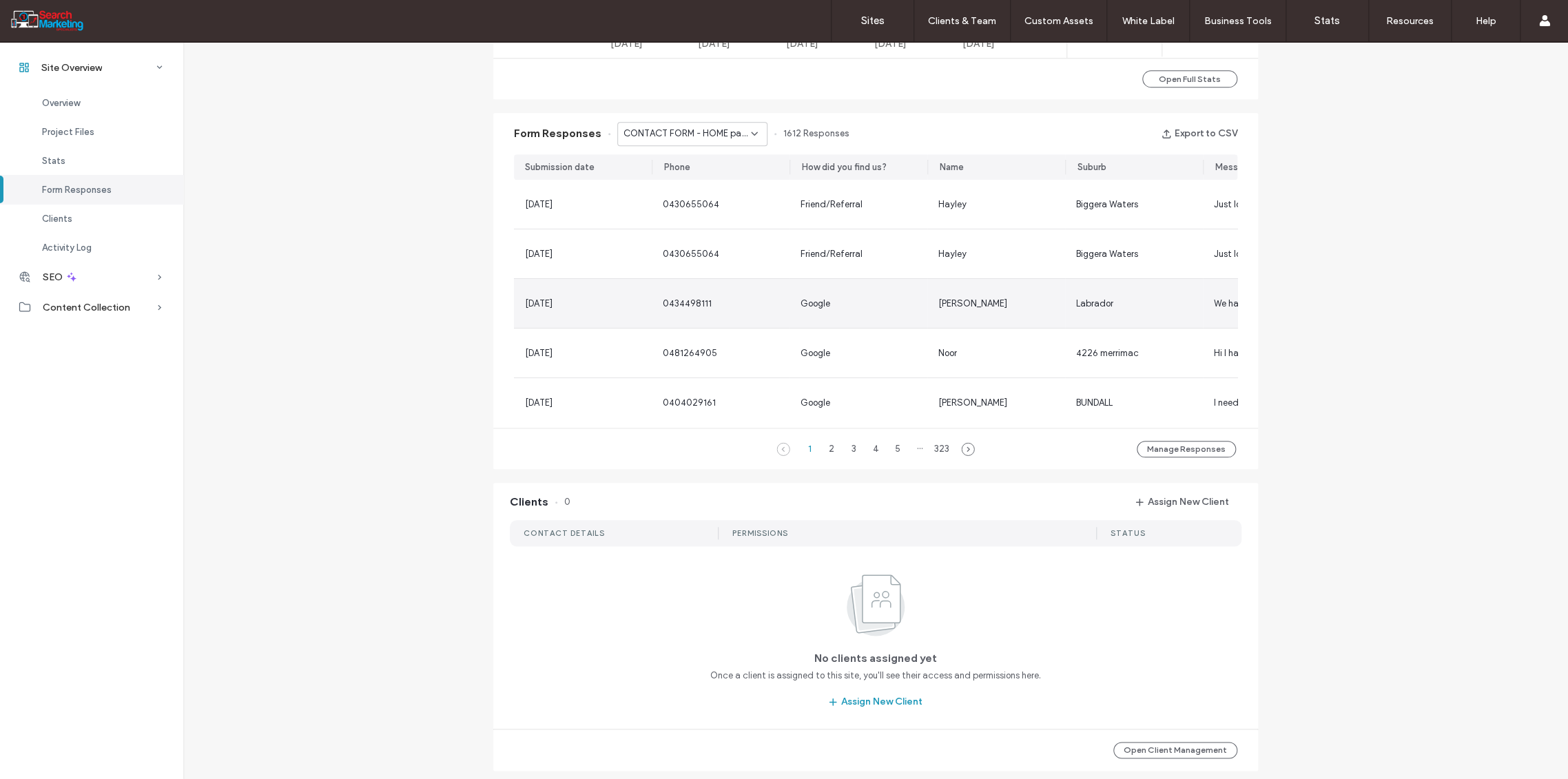
scroll to position [887, 0]
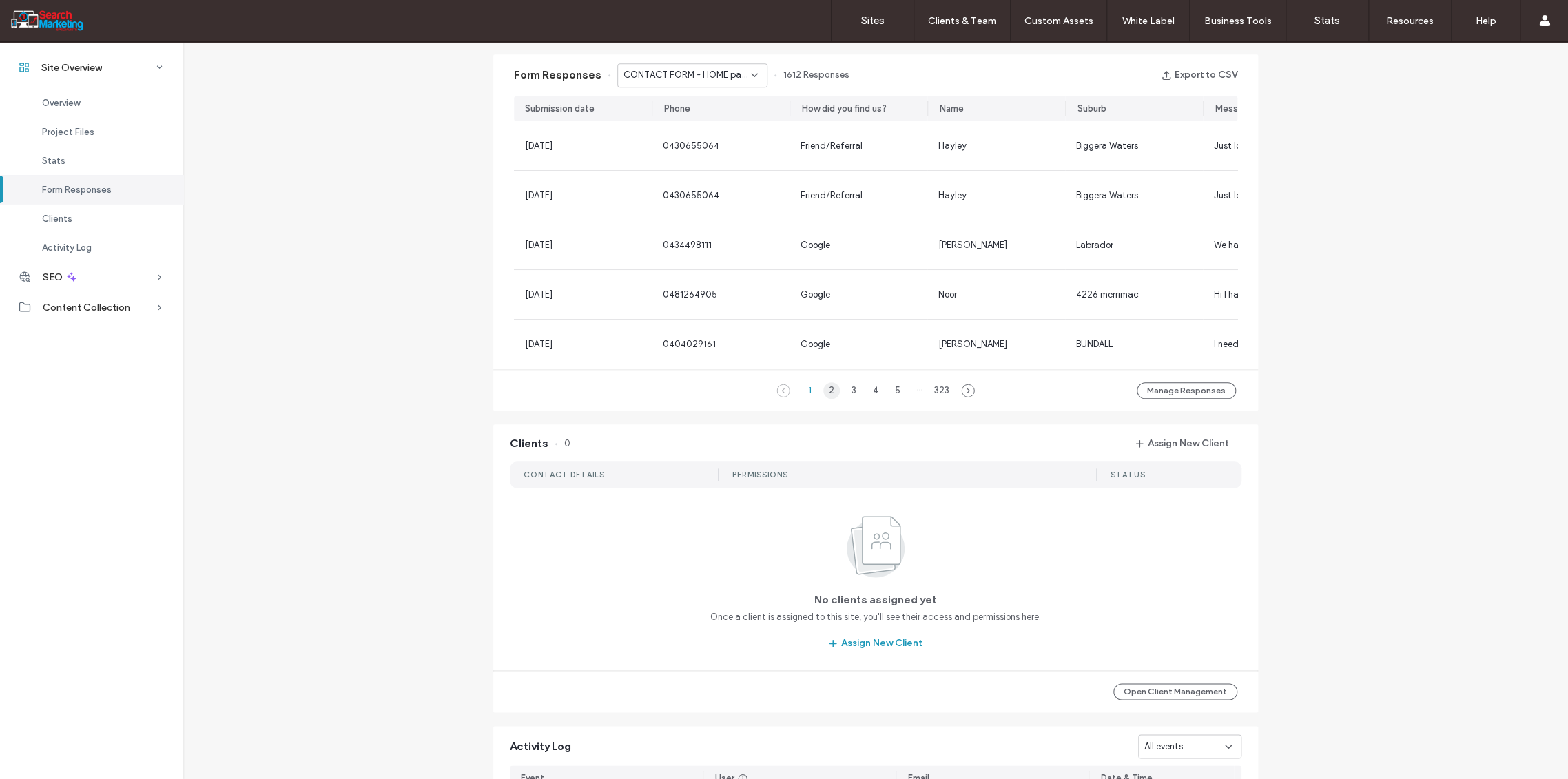
click at [827, 399] on div "2" at bounding box center [831, 390] width 16 height 16
click at [748, 73] on icon at bounding box center [754, 75] width 11 height 11
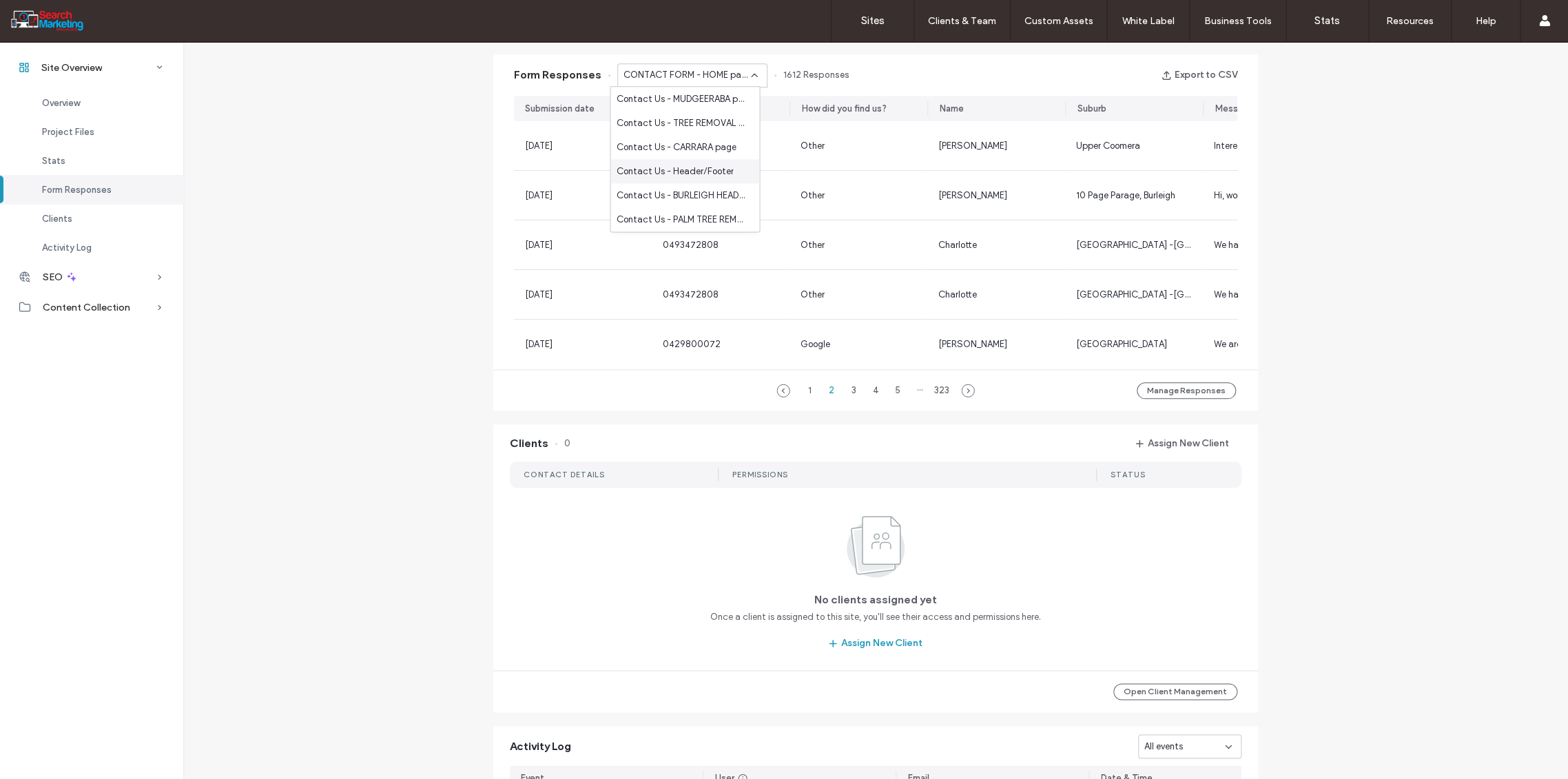
click at [707, 165] on span "Contact Us - Header/Footer" at bounding box center [674, 171] width 117 height 14
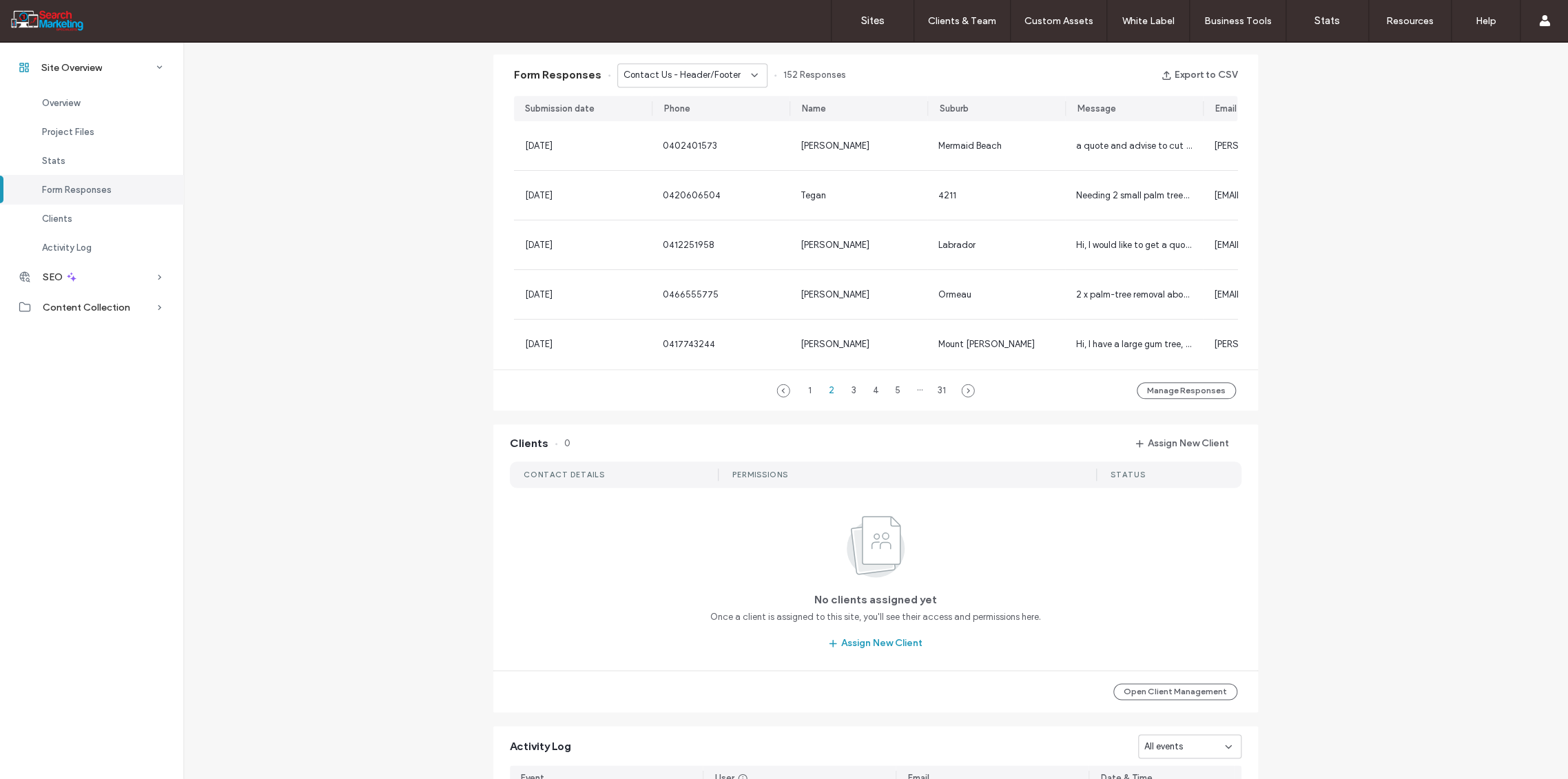
click at [753, 78] on div "Contact Us - Header/Footer" at bounding box center [692, 75] width 151 height 24
click at [716, 191] on span "Contact Page - Form - CONTACT page" at bounding box center [682, 195] width 133 height 14
click at [748, 75] on icon at bounding box center [754, 75] width 11 height 11
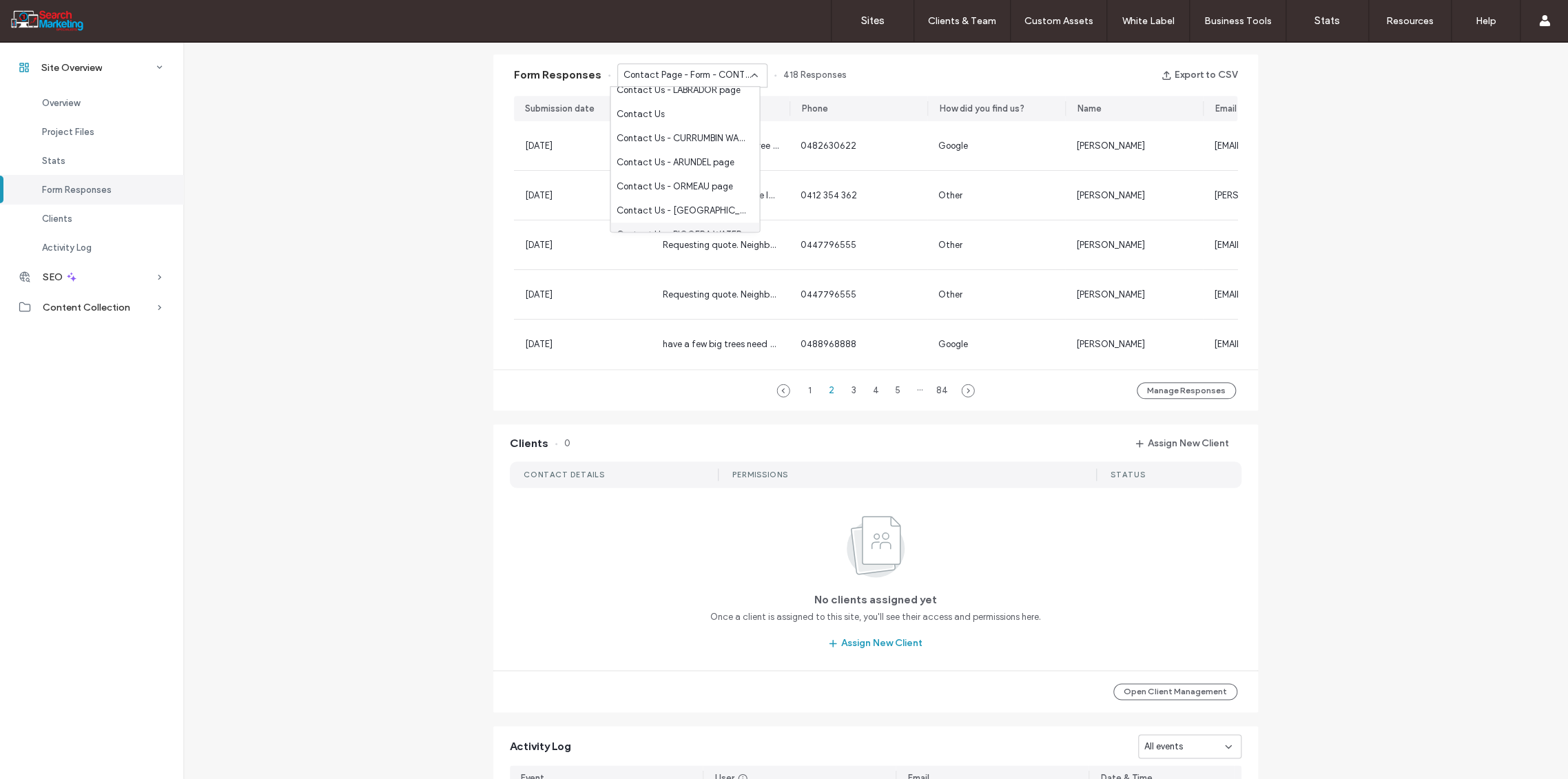
scroll to position [795, 0]
click at [711, 214] on span "Contact Us - BIGGERA WATERS page" at bounding box center [682, 219] width 133 height 14
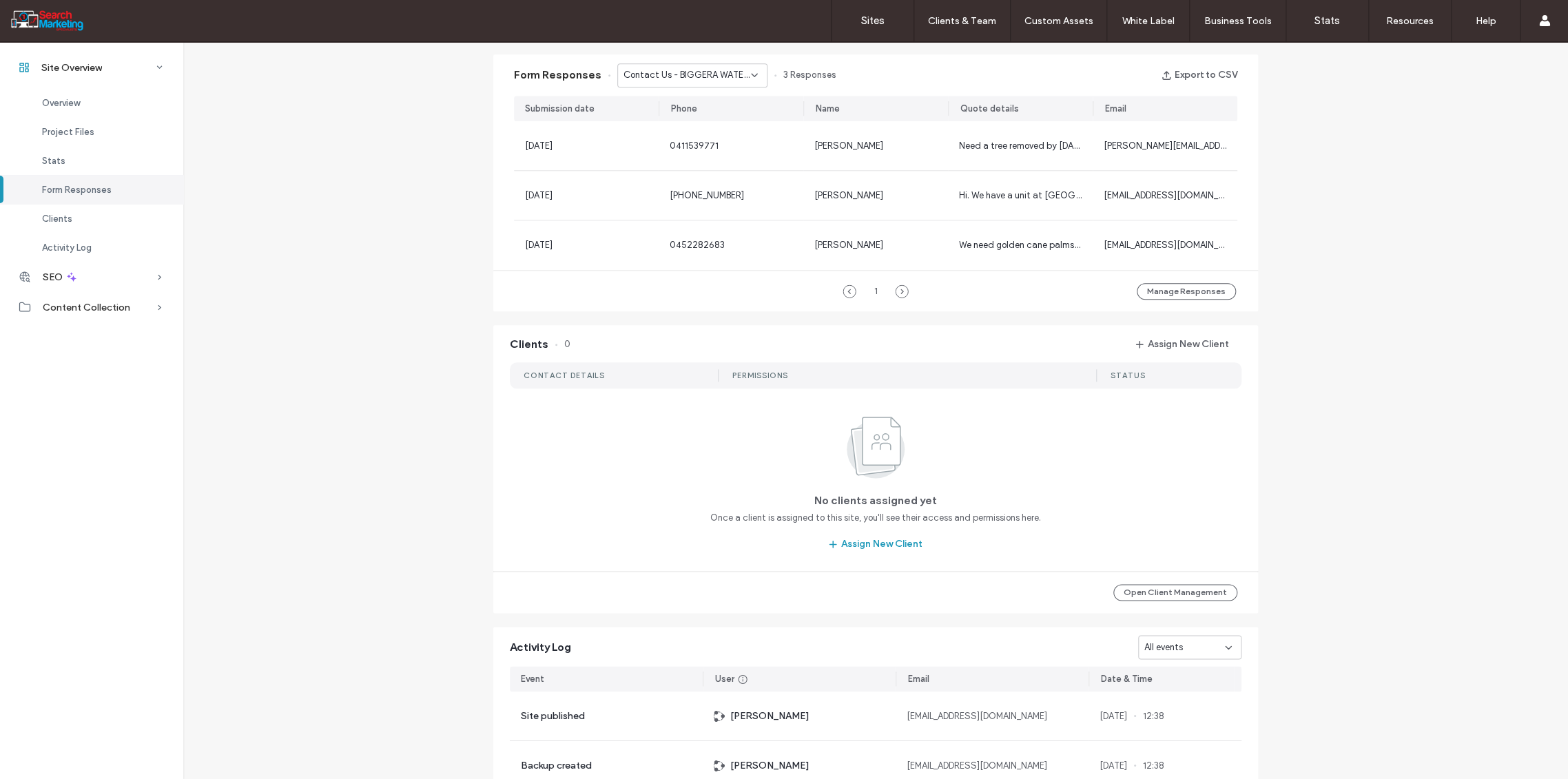
drag, startPoint x: 865, startPoint y: 16, endPoint x: 601, endPoint y: 29, distance: 264.3
click at [866, 15] on label "Sites" at bounding box center [873, 21] width 23 height 13
